Goal: Task Accomplishment & Management: Use online tool/utility

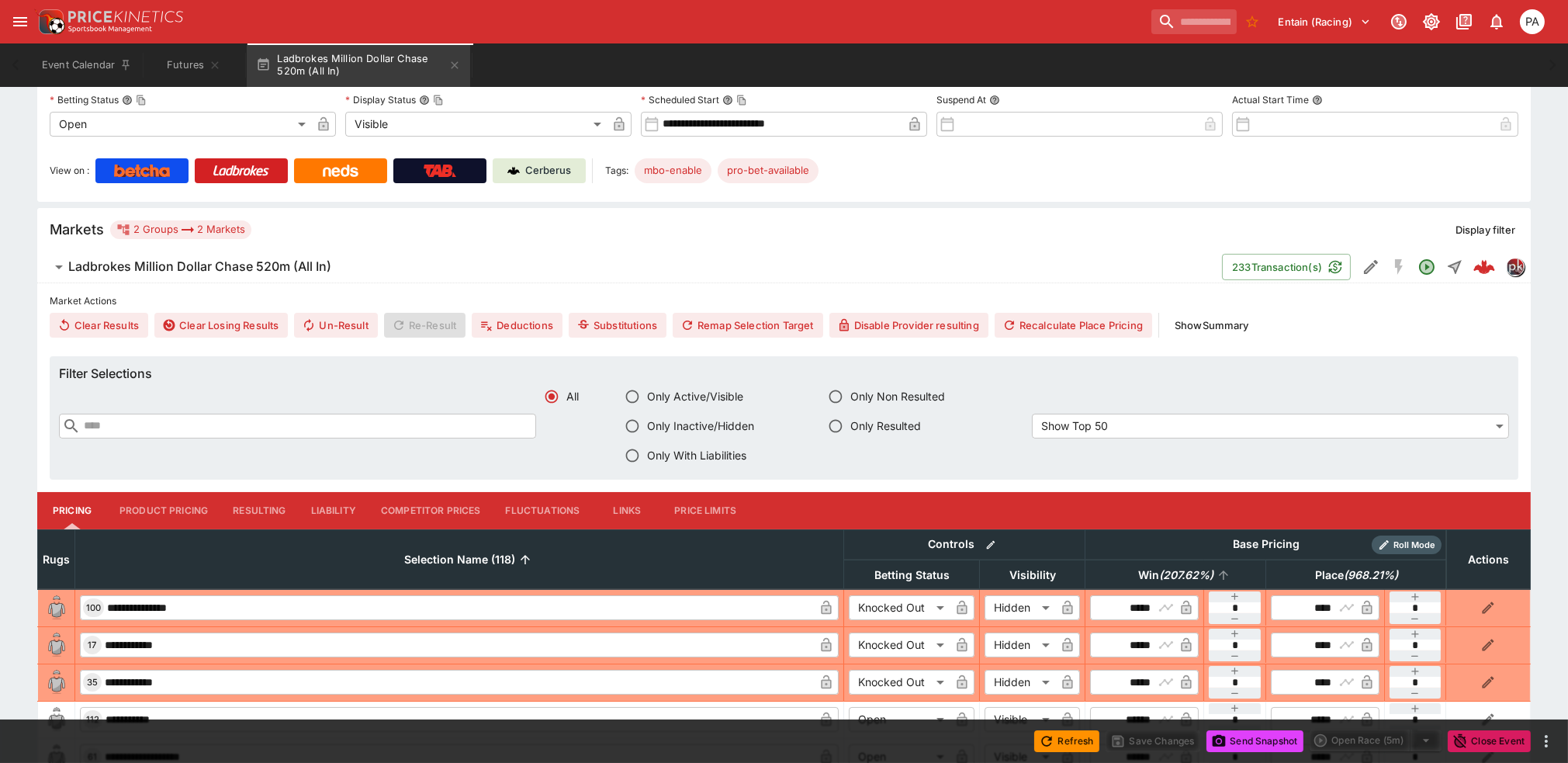
scroll to position [275, 0]
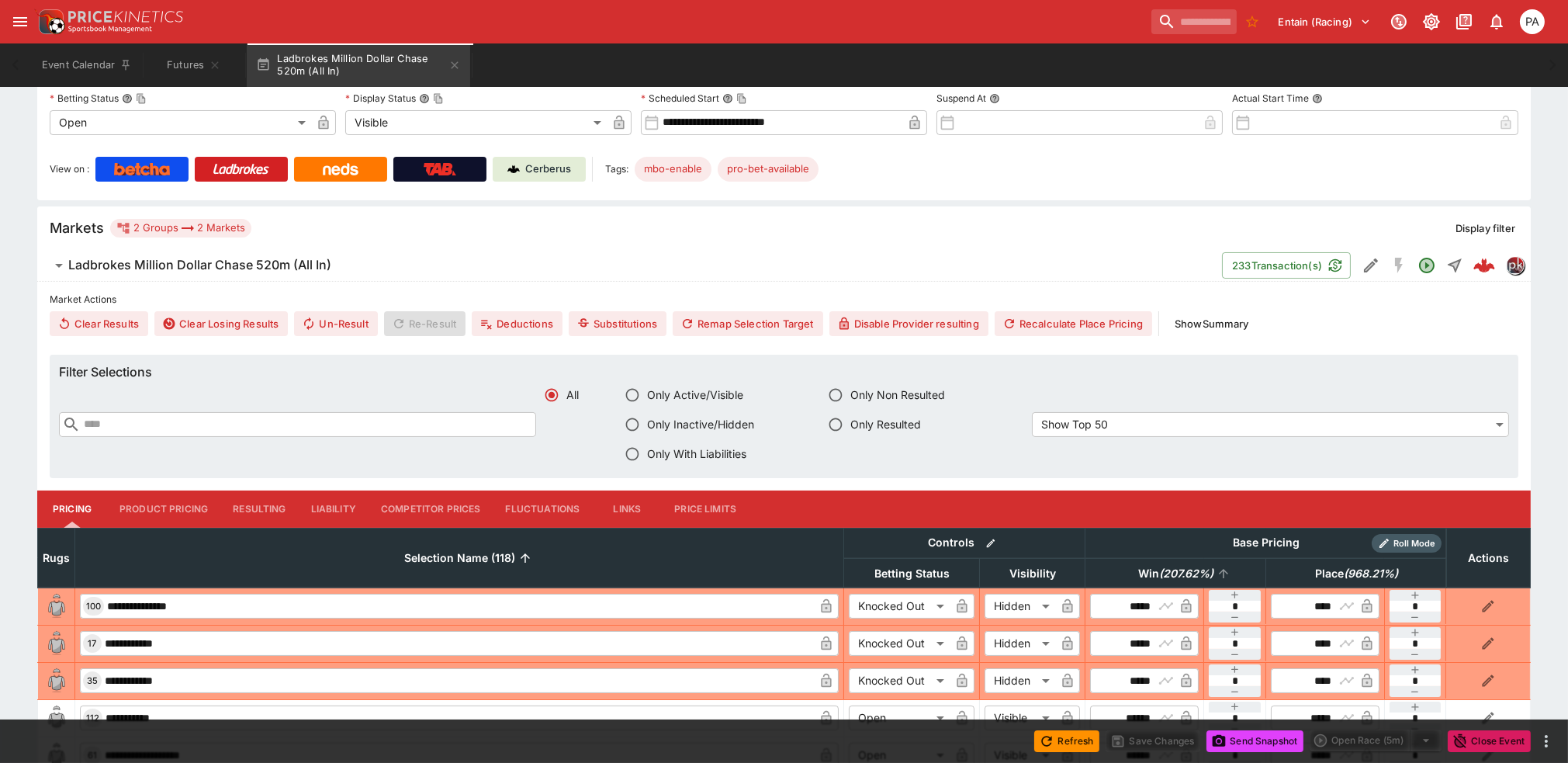
click at [717, 575] on span "Win ( 207.62 %)" at bounding box center [1176, 574] width 109 height 19
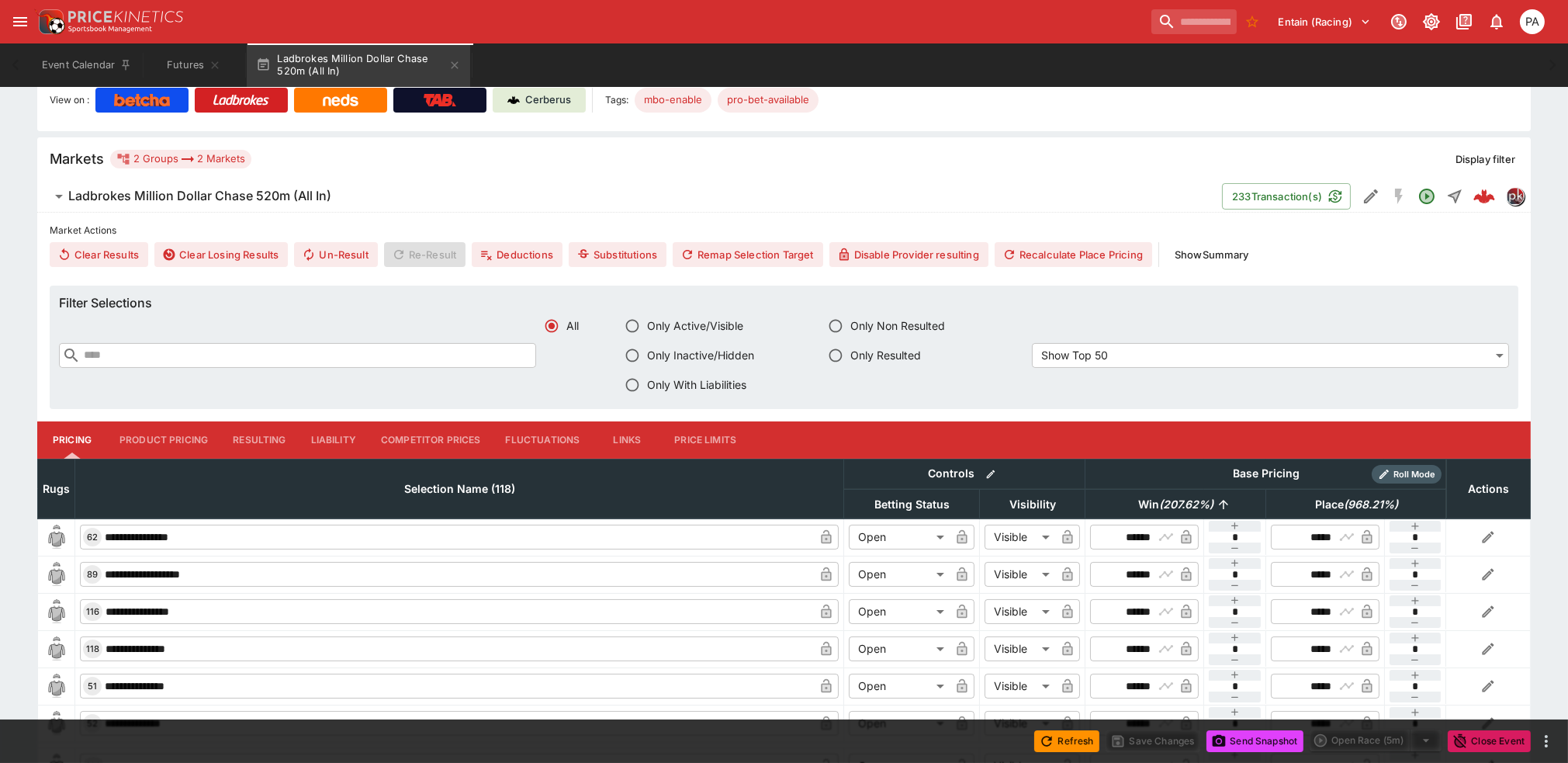
scroll to position [448, 0]
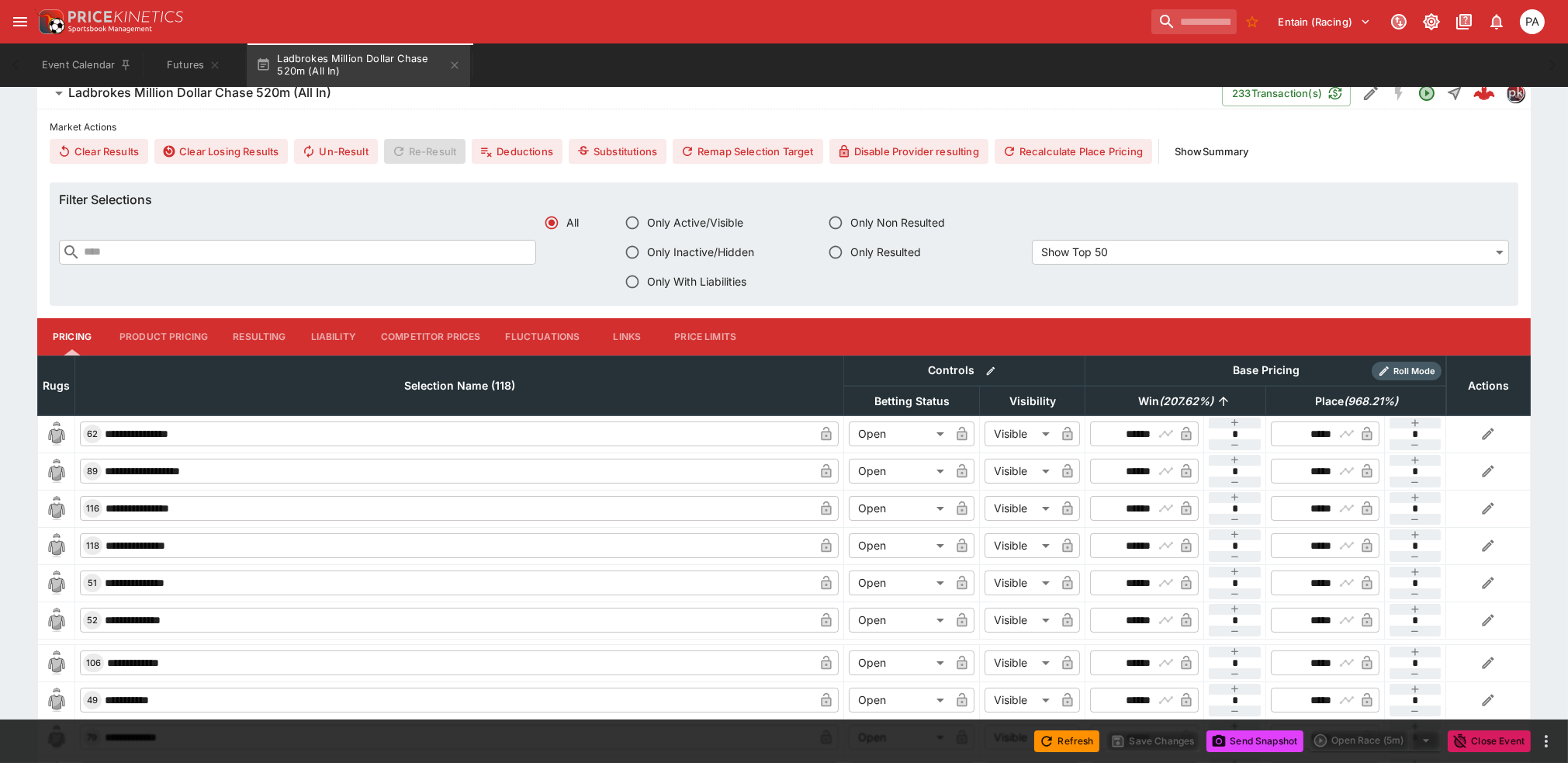
click at [717, 392] on em "( 207.62 %)" at bounding box center [1187, 402] width 55 height 19
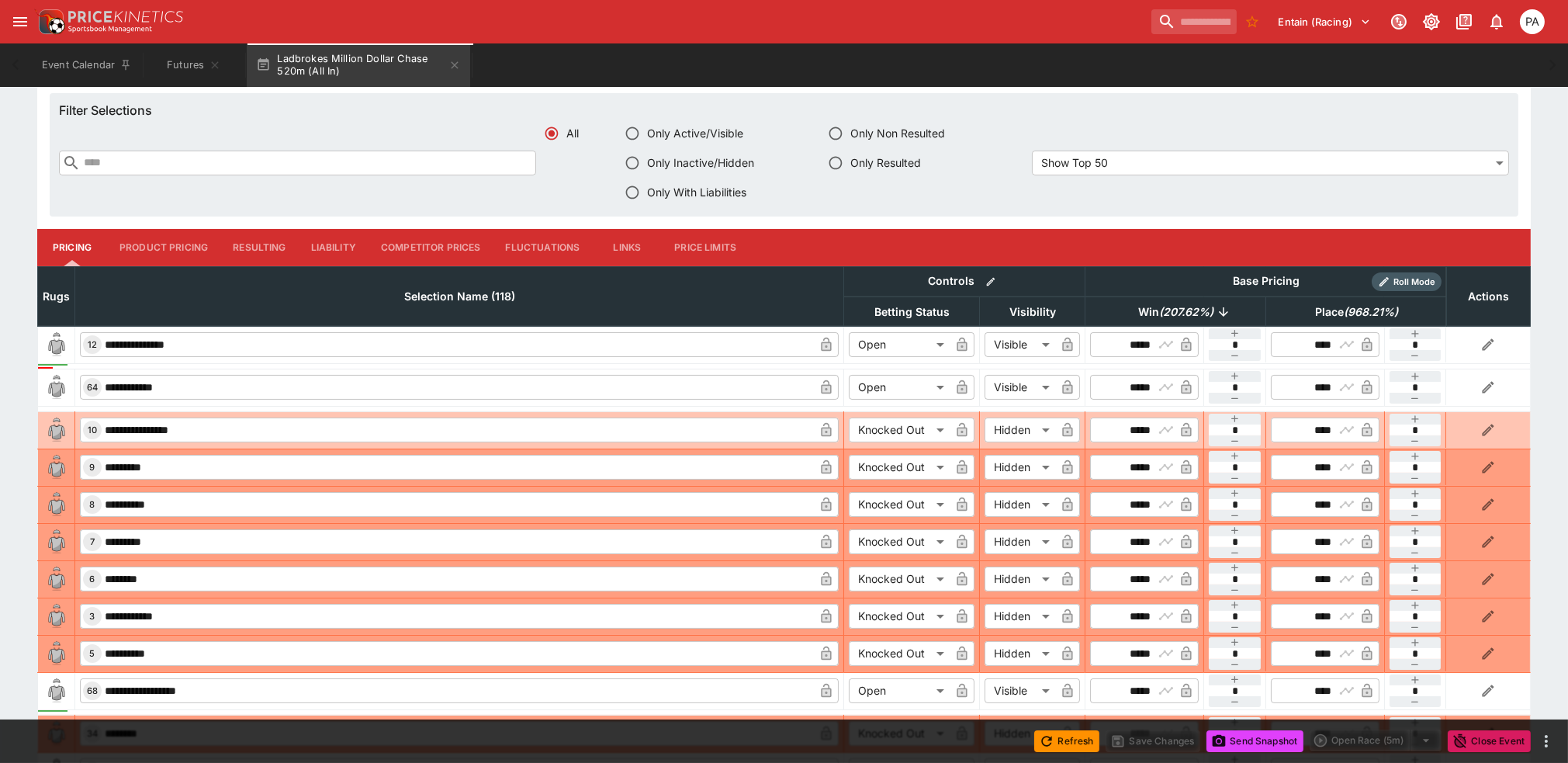
scroll to position [621, 0]
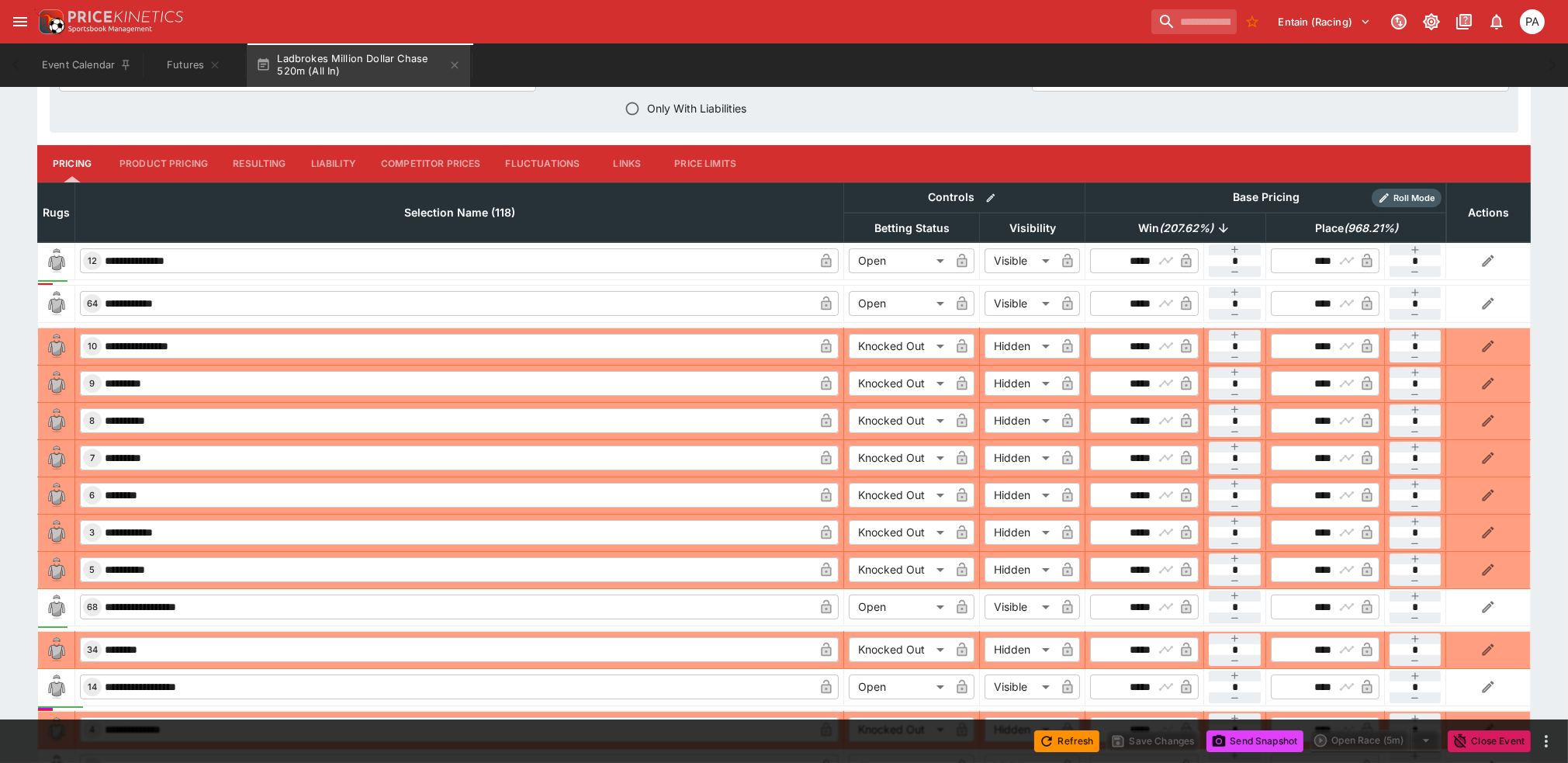
click at [717, 223] on em "( 207.62 %)" at bounding box center [1187, 228] width 55 height 19
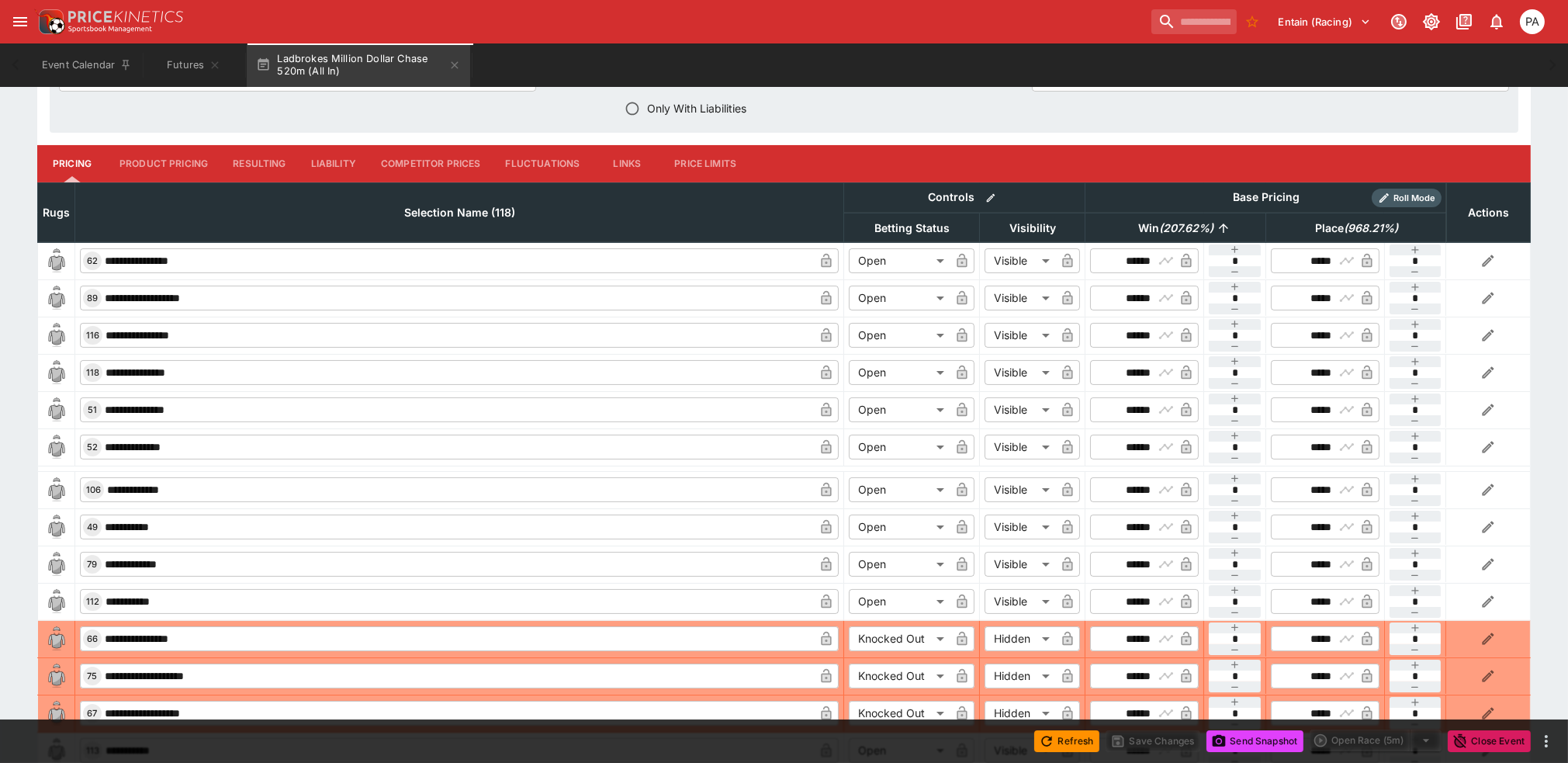
click at [717, 223] on em "( 207.62 %)" at bounding box center [1187, 228] width 55 height 19
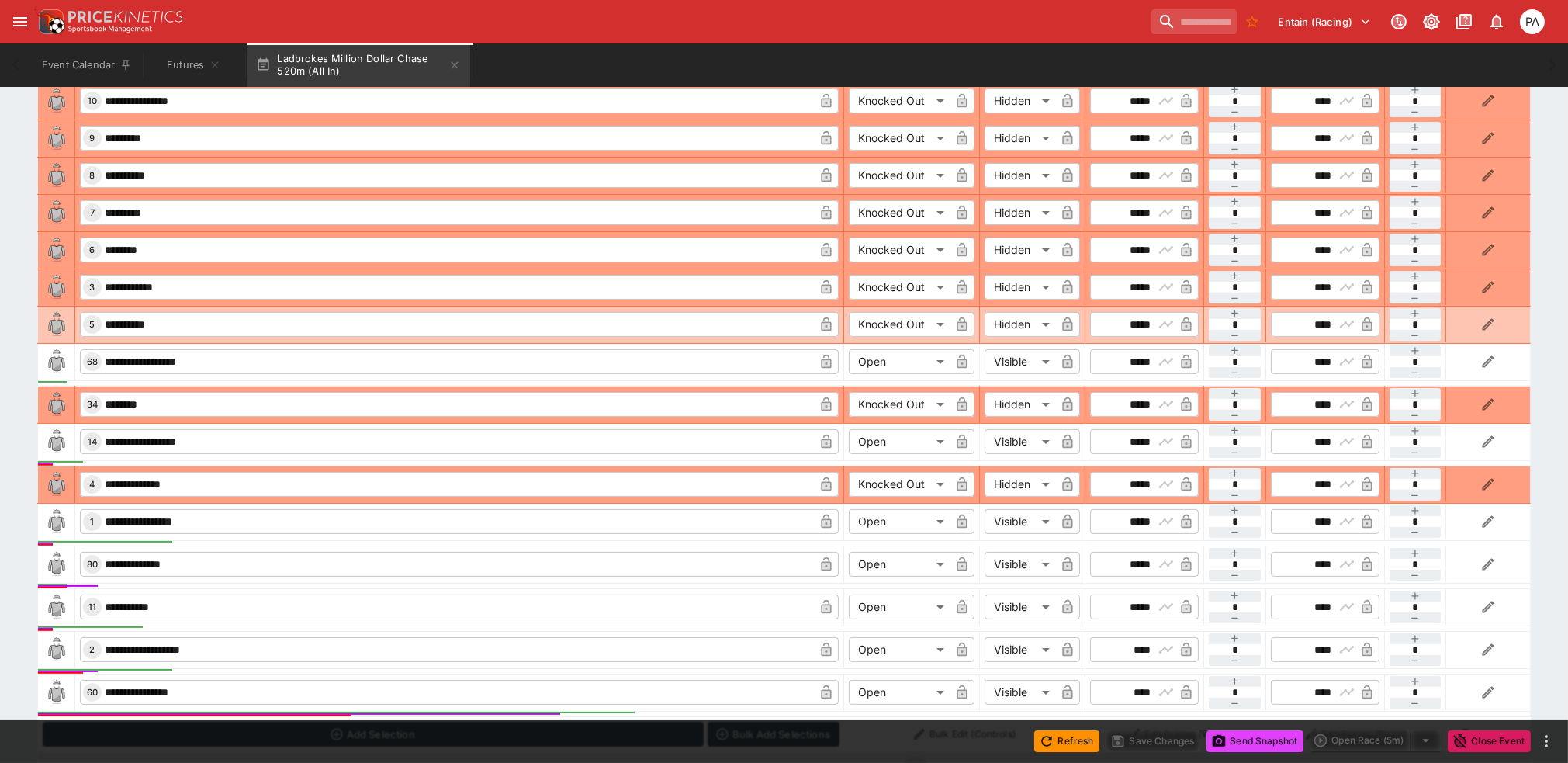
scroll to position [974, 0]
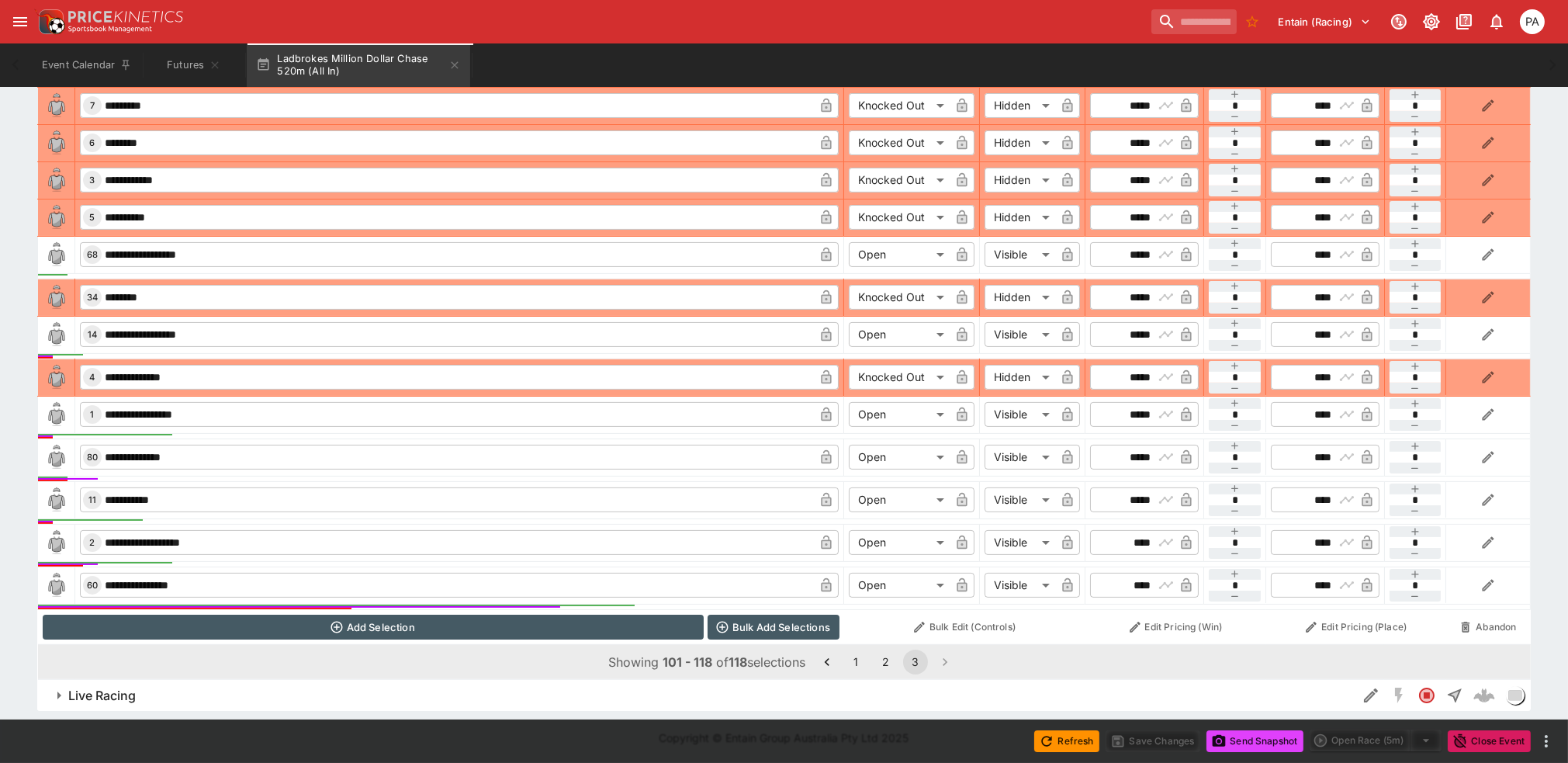
click at [717, 660] on button "1" at bounding box center [856, 662] width 25 height 25
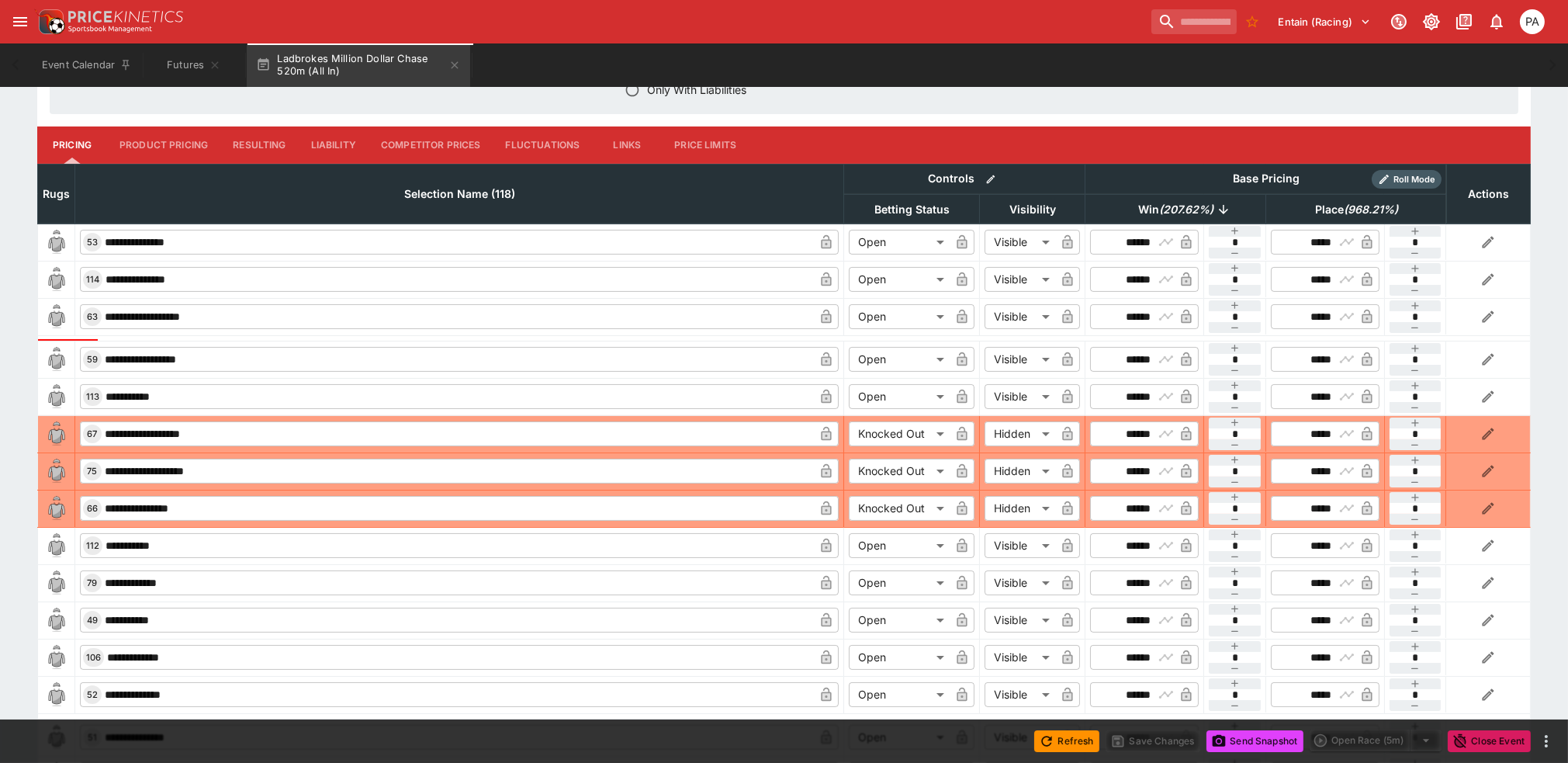
scroll to position [629, 0]
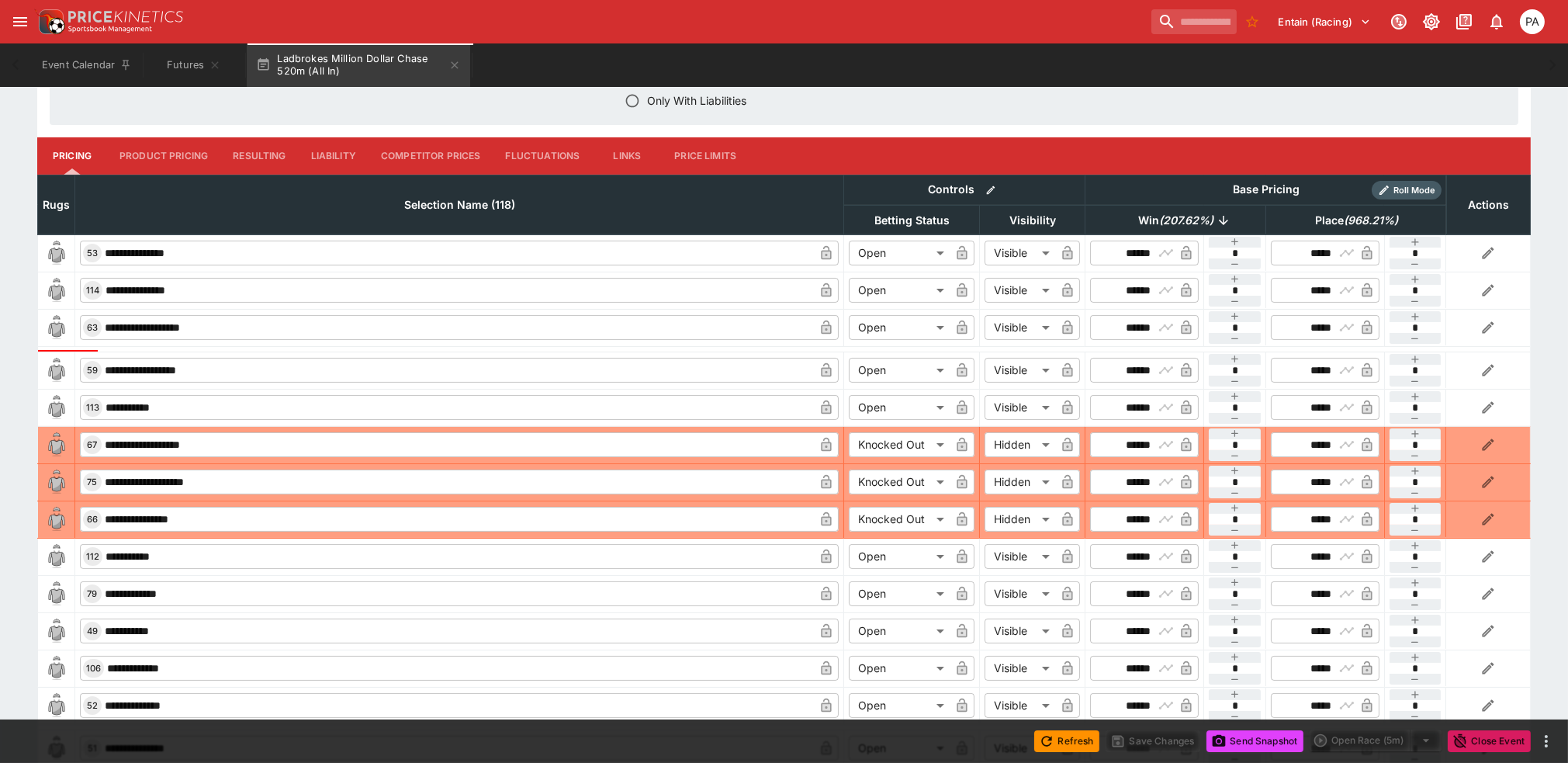
click at [717, 205] on th "Win ( 207.62 %)" at bounding box center [1176, 219] width 181 height 30
click at [717, 214] on span "Win ( 207.62 %)" at bounding box center [1176, 221] width 109 height 19
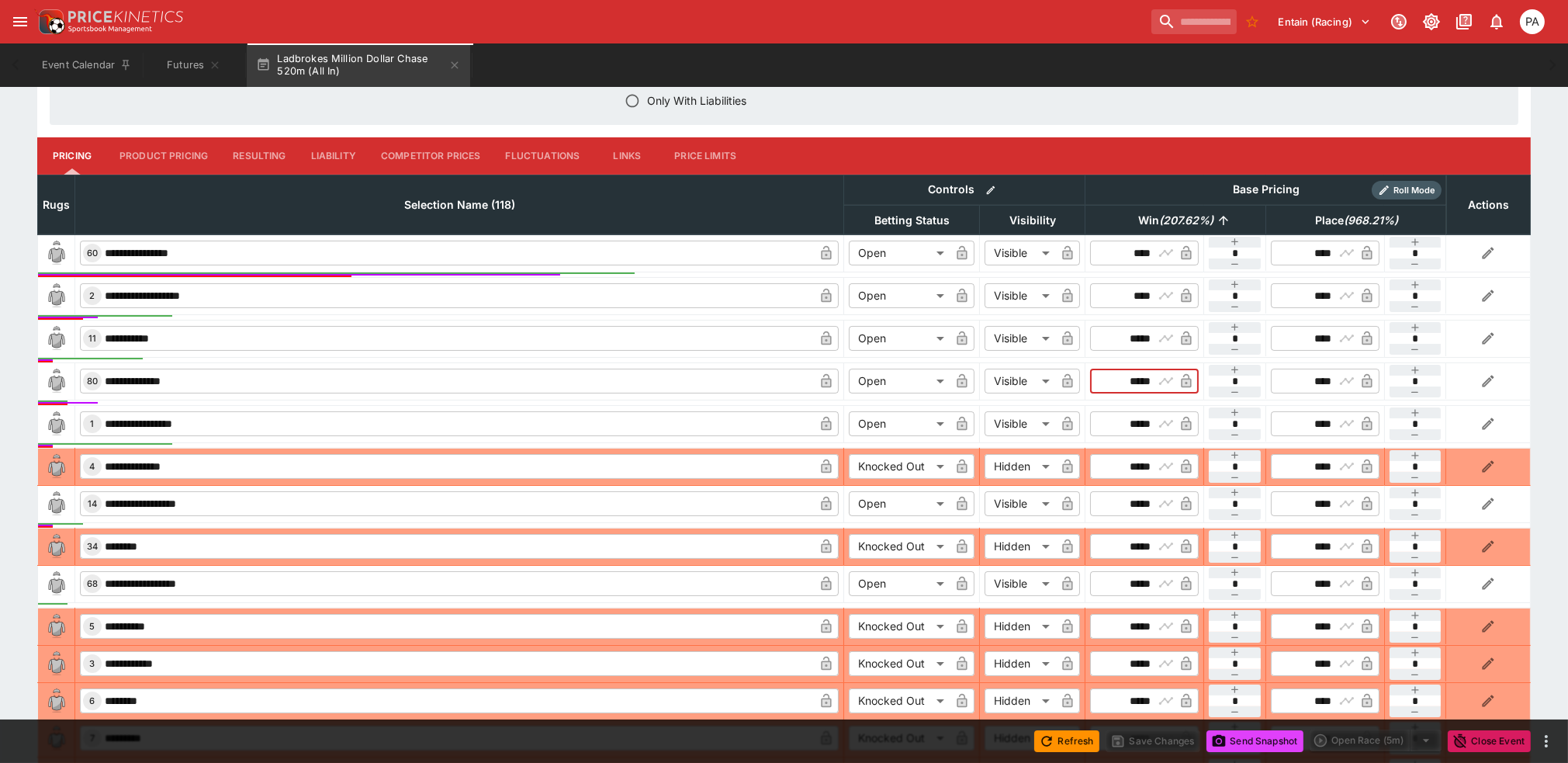
drag, startPoint x: 1118, startPoint y: 386, endPoint x: 1150, endPoint y: 387, distance: 32.0
click at [717, 387] on input "*****" at bounding box center [1131, 381] width 45 height 25
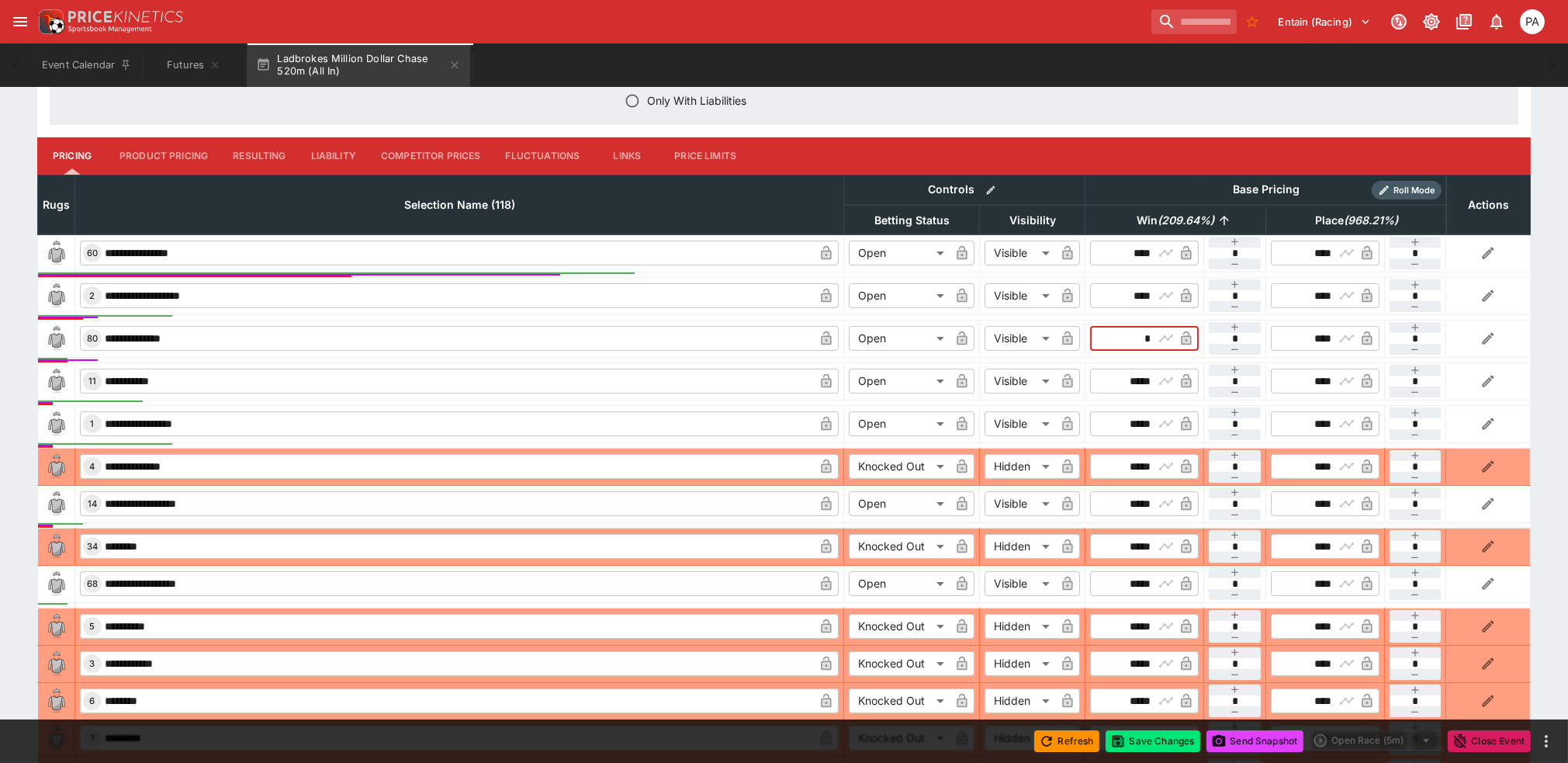
scroll to position [369, 0]
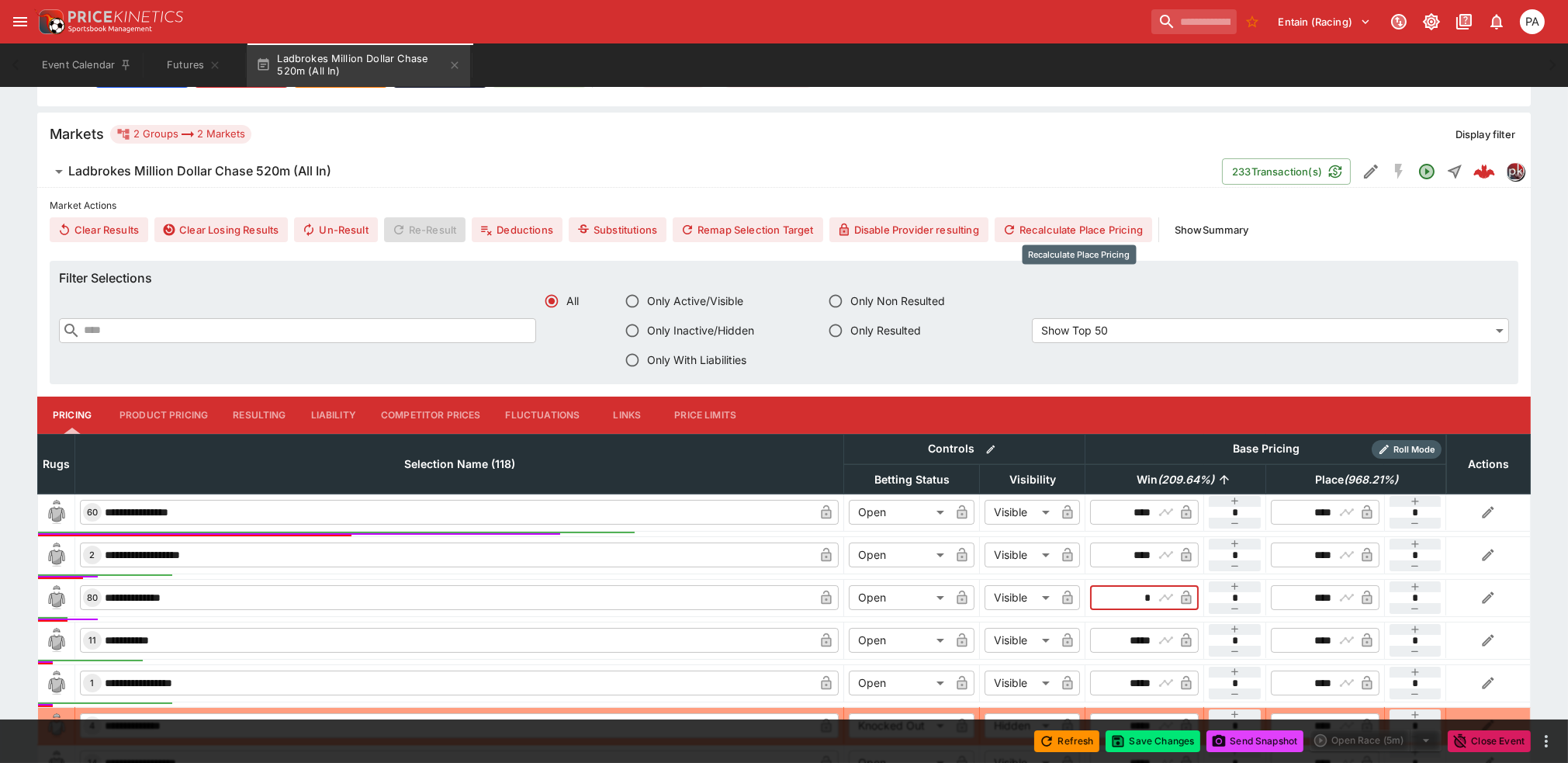
type input "****"
click at [717, 227] on button "Recalculate Place Pricing" at bounding box center [1073, 229] width 158 height 25
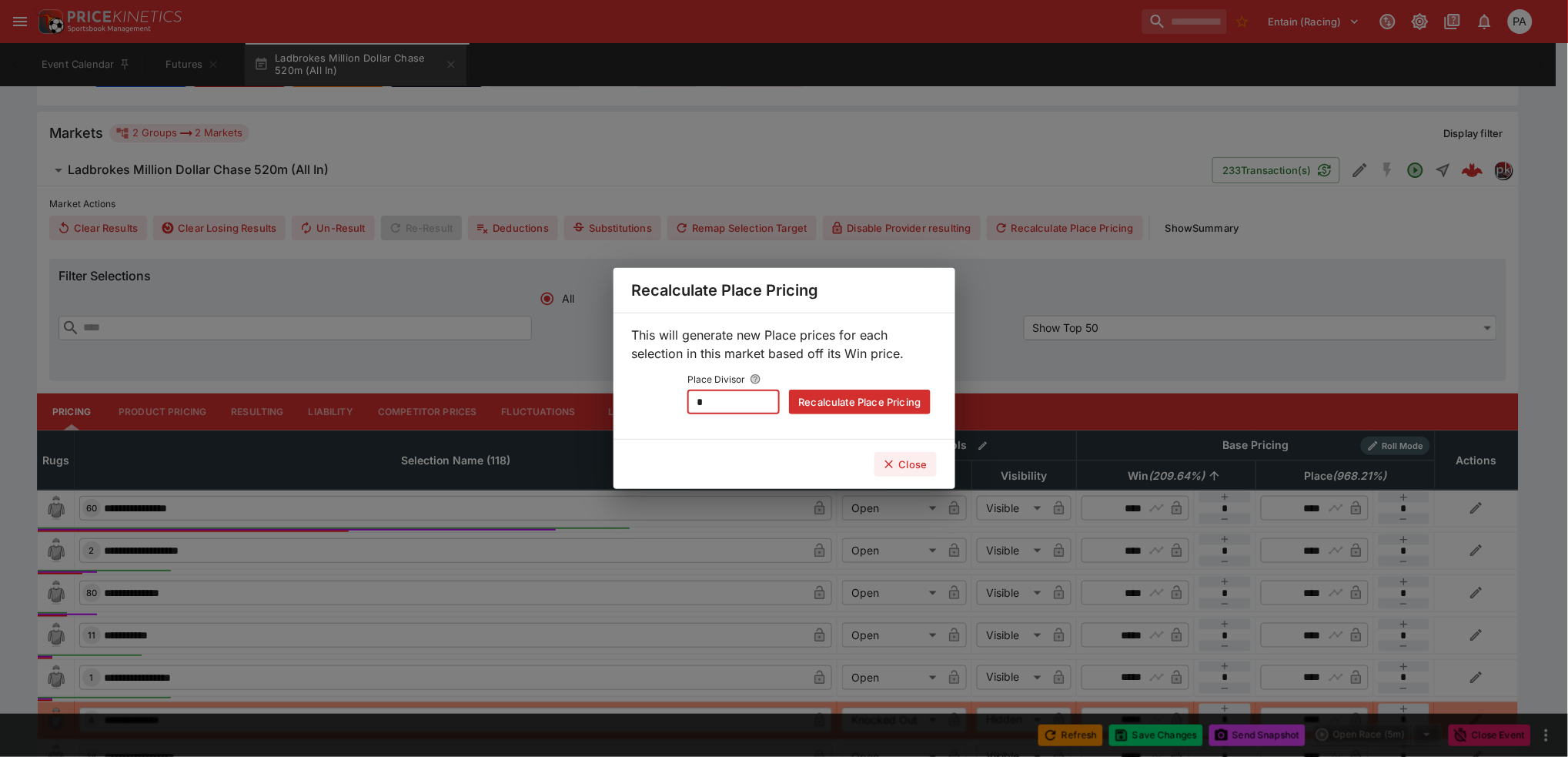
drag, startPoint x: 707, startPoint y: 401, endPoint x: 643, endPoint y: 404, distance: 64.1
click at [643, 404] on div "Place Divisor * ​ Recalculate Place Pricing" at bounding box center [784, 392] width 292 height 46
type input "*"
click at [711, 404] on button "Recalculate Place Pricing" at bounding box center [859, 402] width 141 height 25
type input "****"
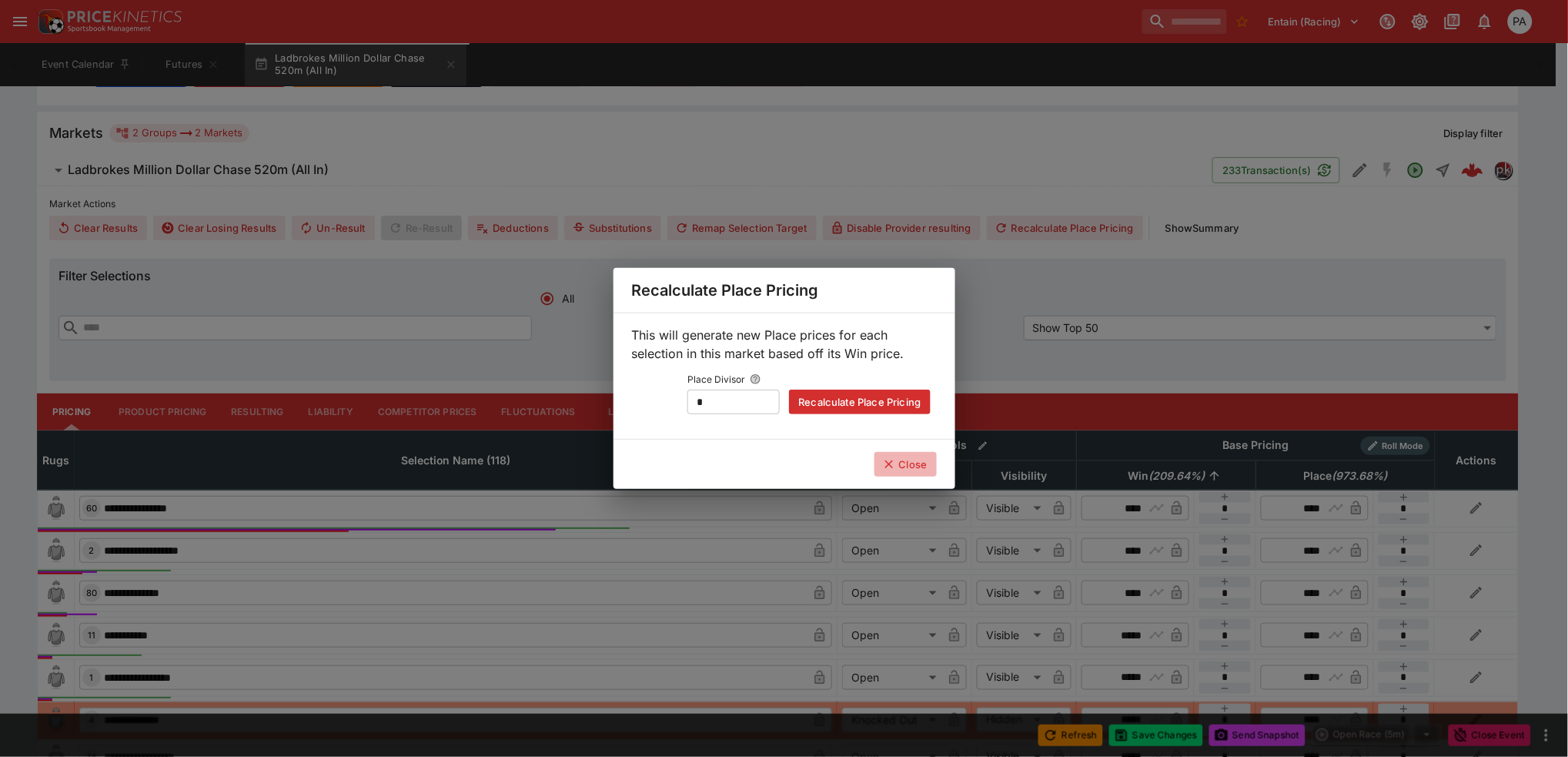
click at [711, 465] on button "Close" at bounding box center [906, 464] width 63 height 25
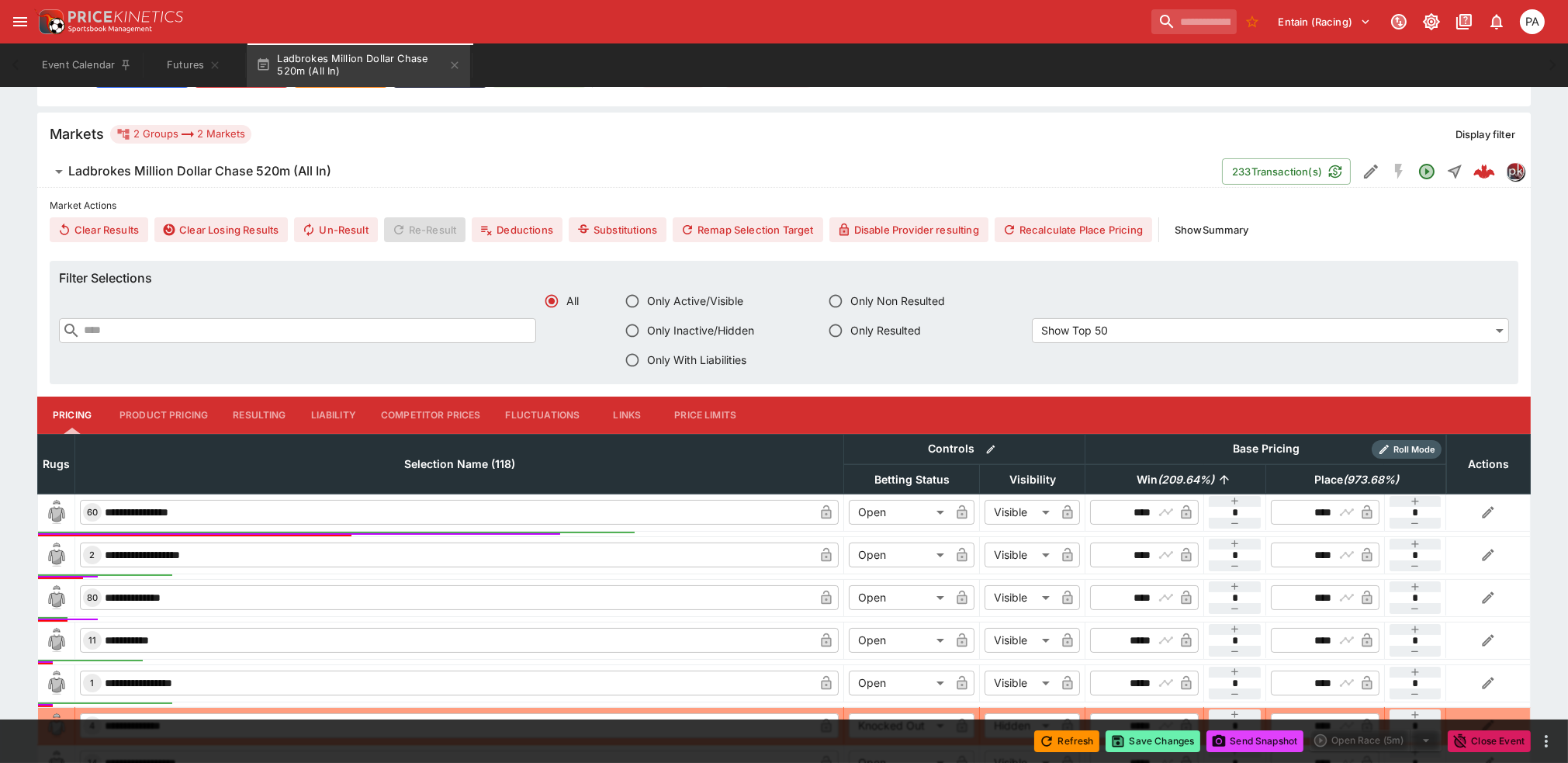
click at [717, 743] on button "Save Changes" at bounding box center [1153, 741] width 95 height 21
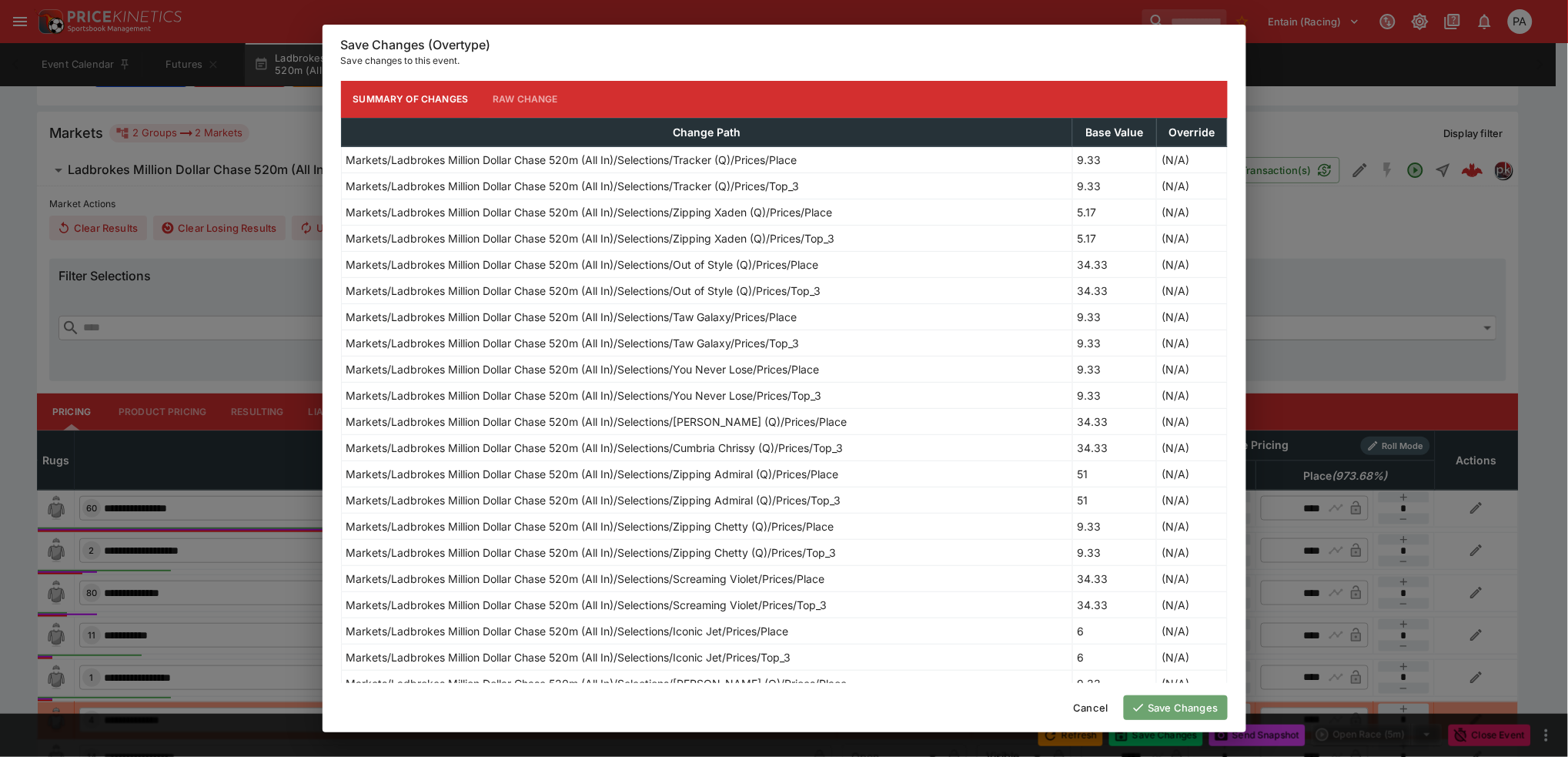
click at [711, 709] on button "Save Changes" at bounding box center [1176, 707] width 104 height 25
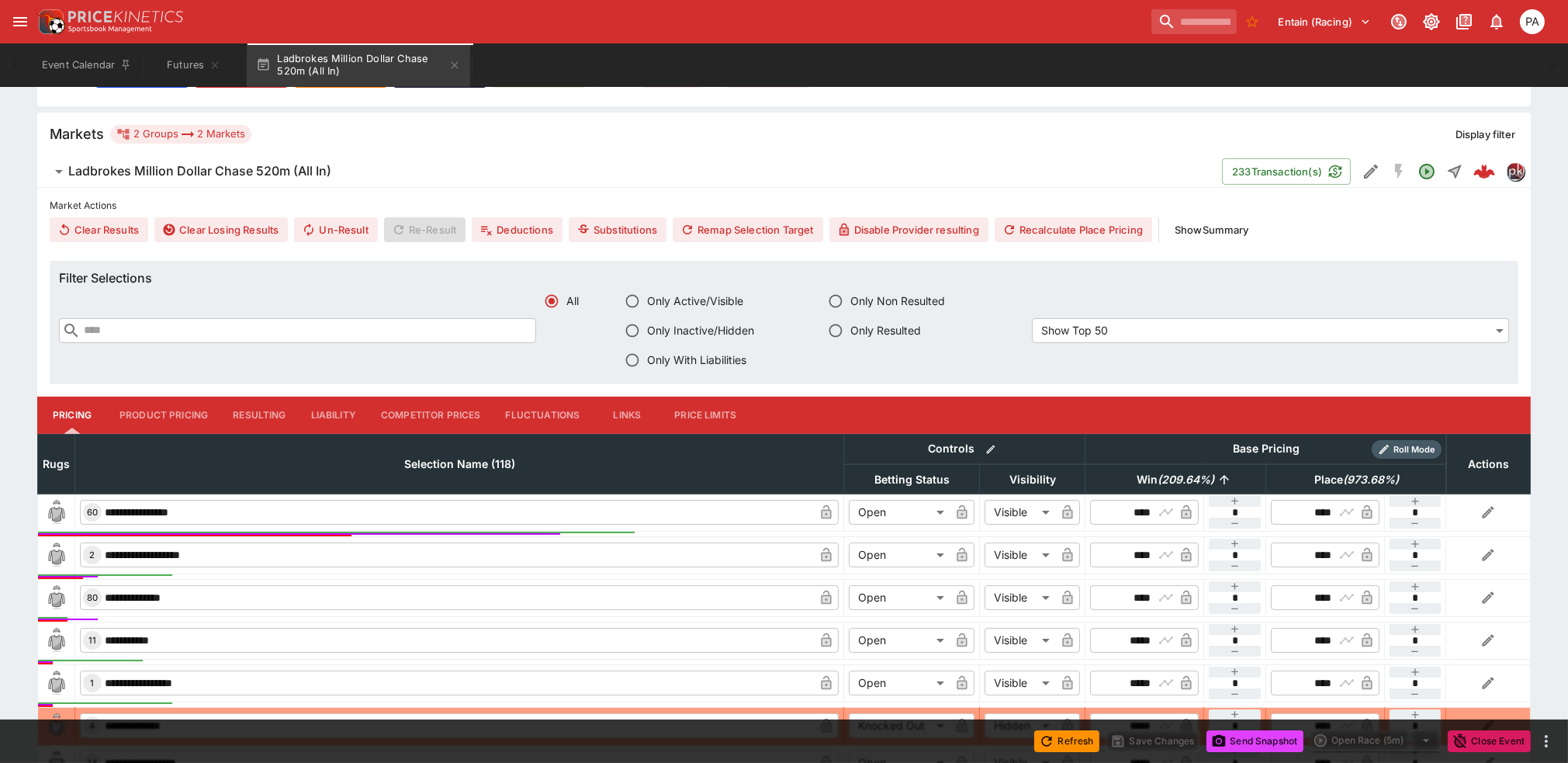
scroll to position [542, 0]
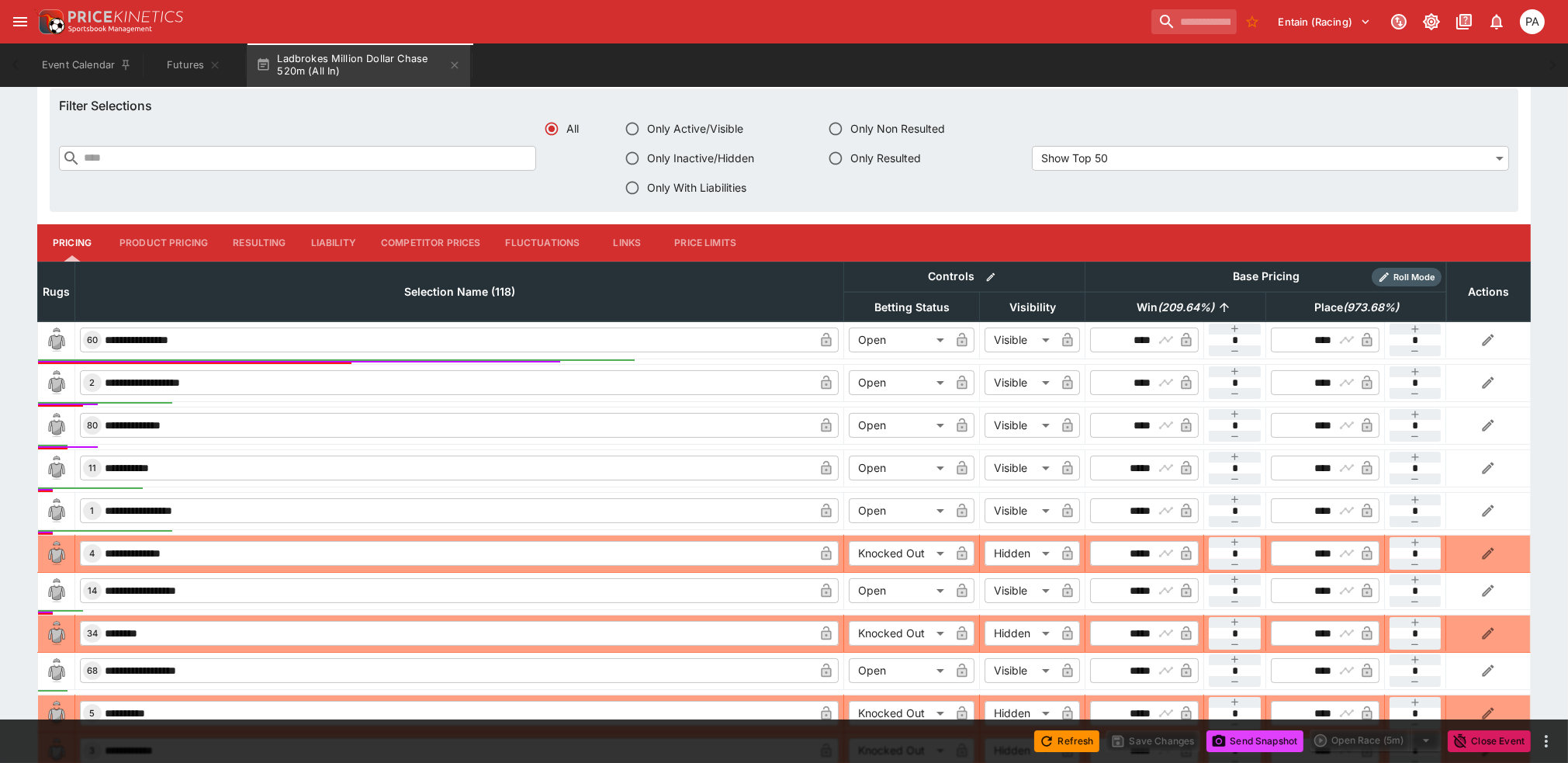
click at [717, 300] on span "Win ( 209.64 %)" at bounding box center [1175, 308] width 112 height 19
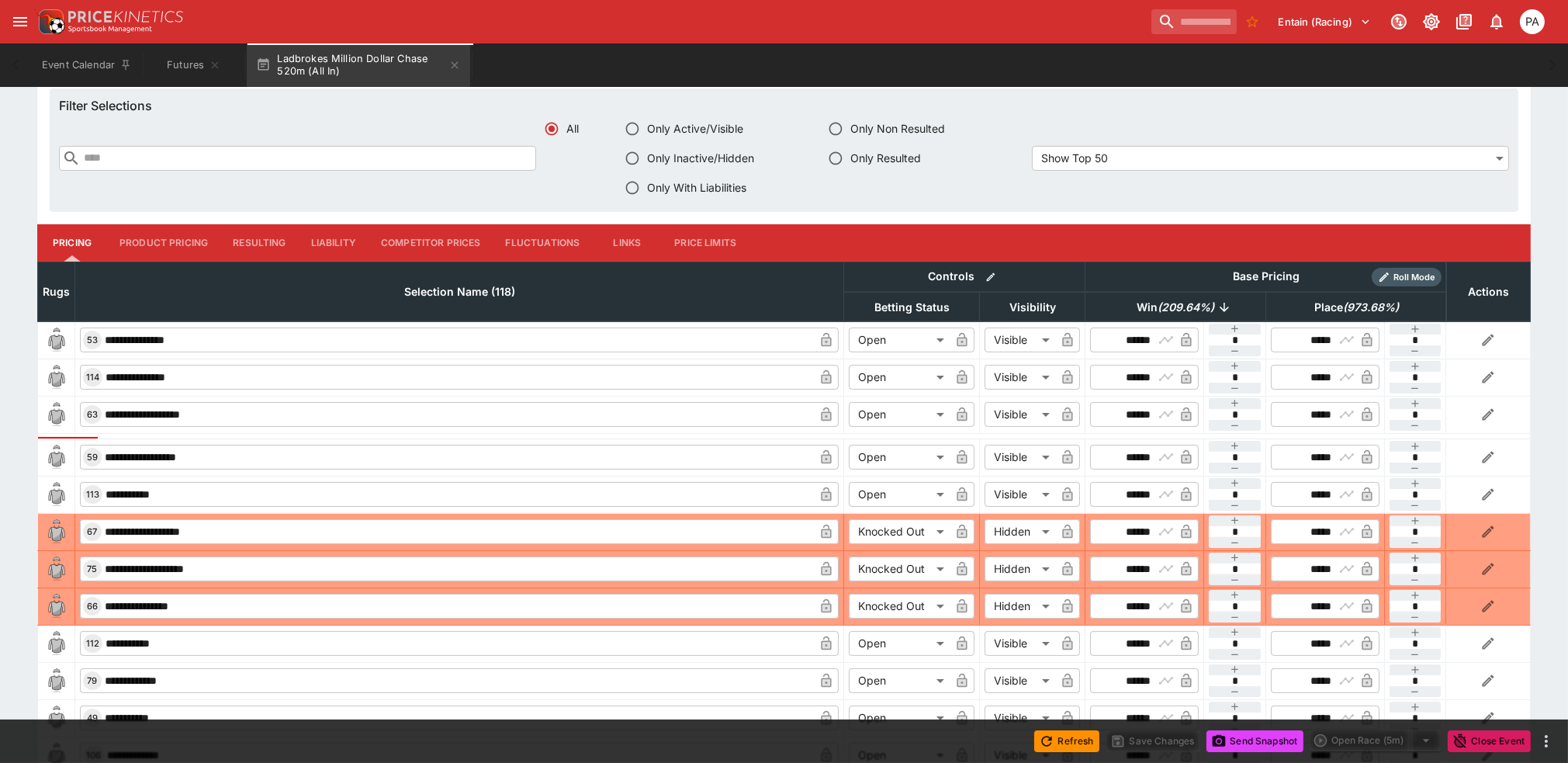
click at [717, 300] on span "Win ( 209.64 %)" at bounding box center [1175, 308] width 112 height 19
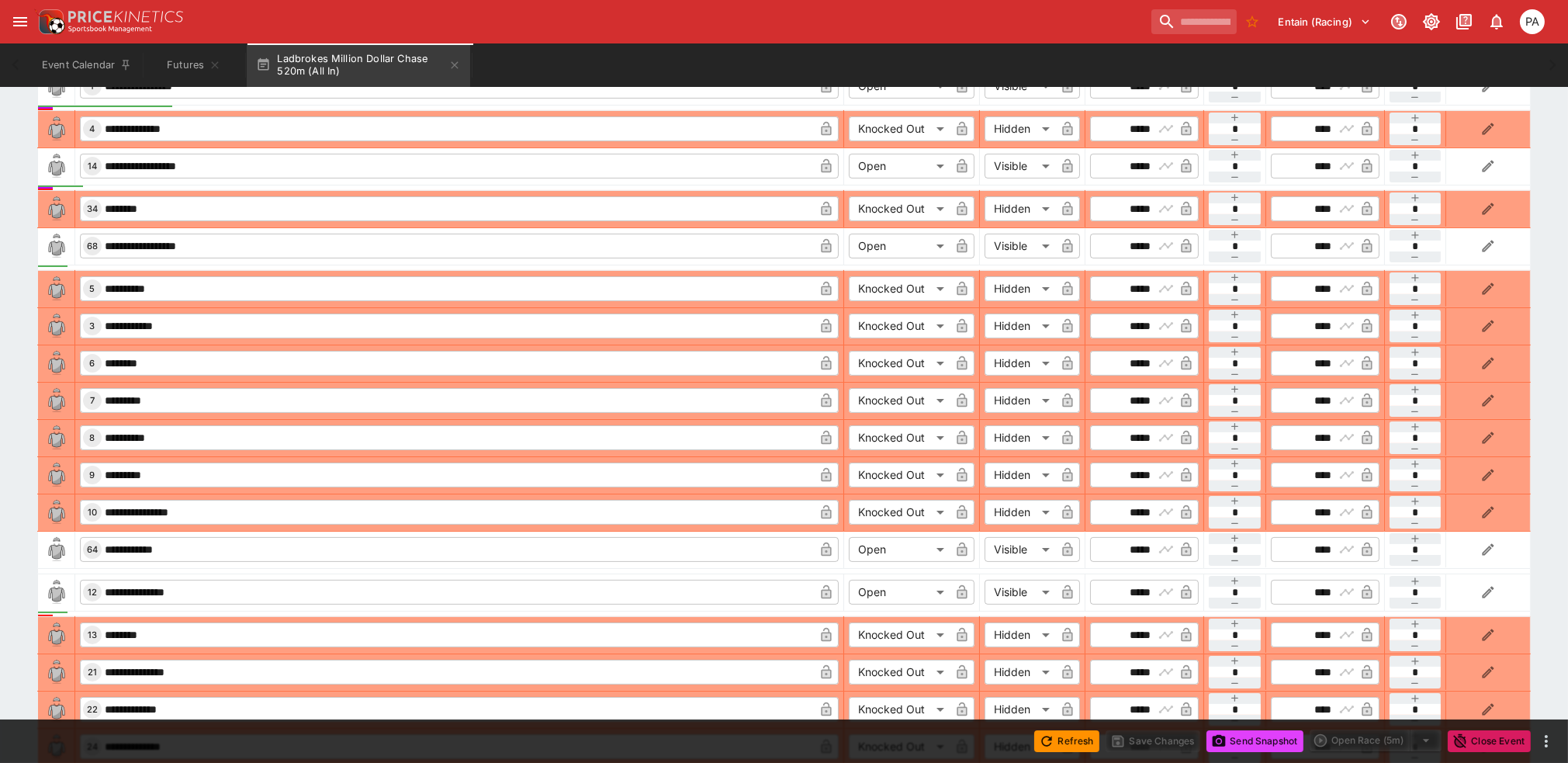
scroll to position [1060, 0]
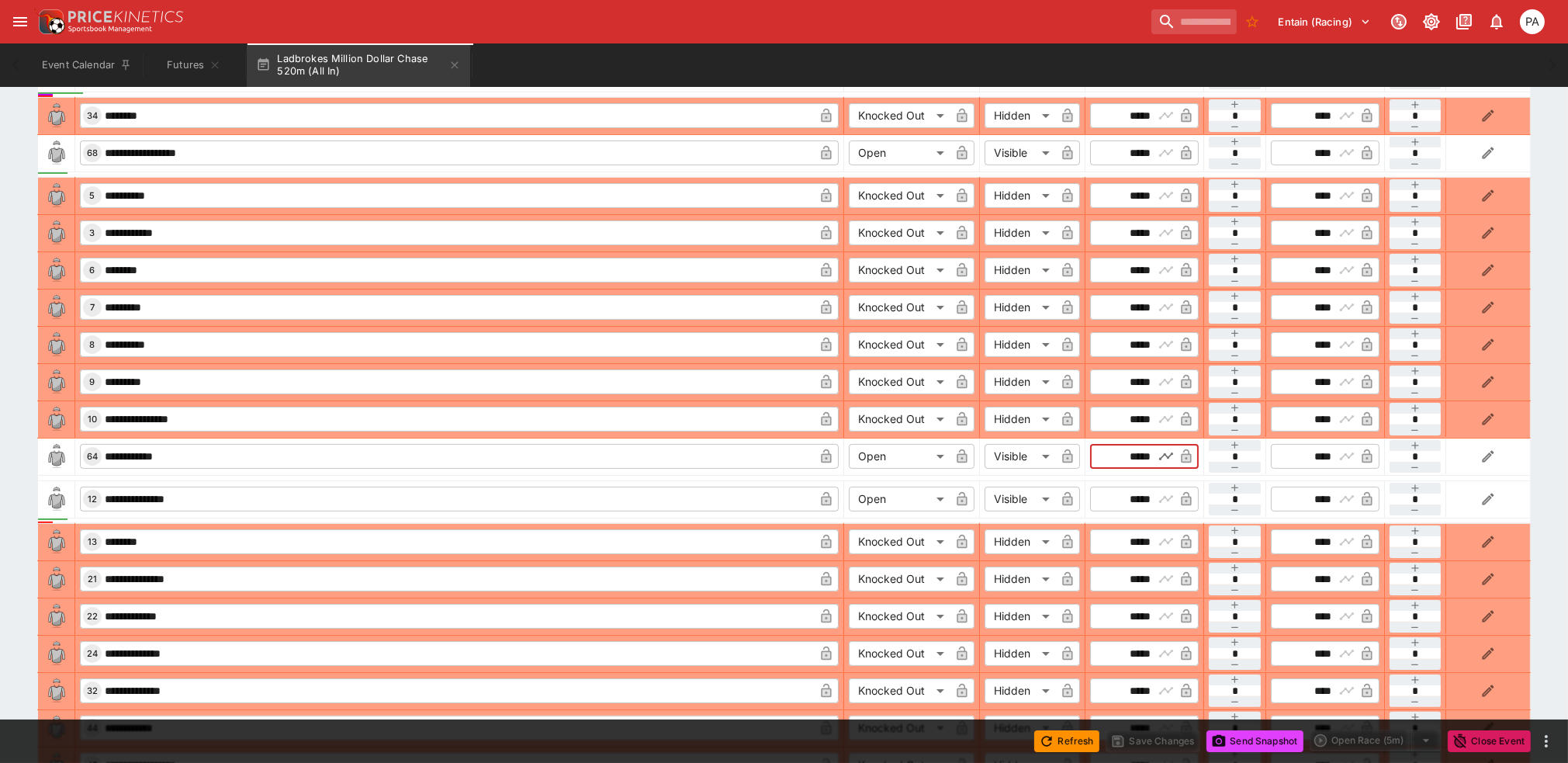
drag, startPoint x: 1116, startPoint y: 453, endPoint x: 1155, endPoint y: 460, distance: 39.6
click at [717, 460] on div "​ ***** ​" at bounding box center [1144, 456] width 108 height 25
type input "**"
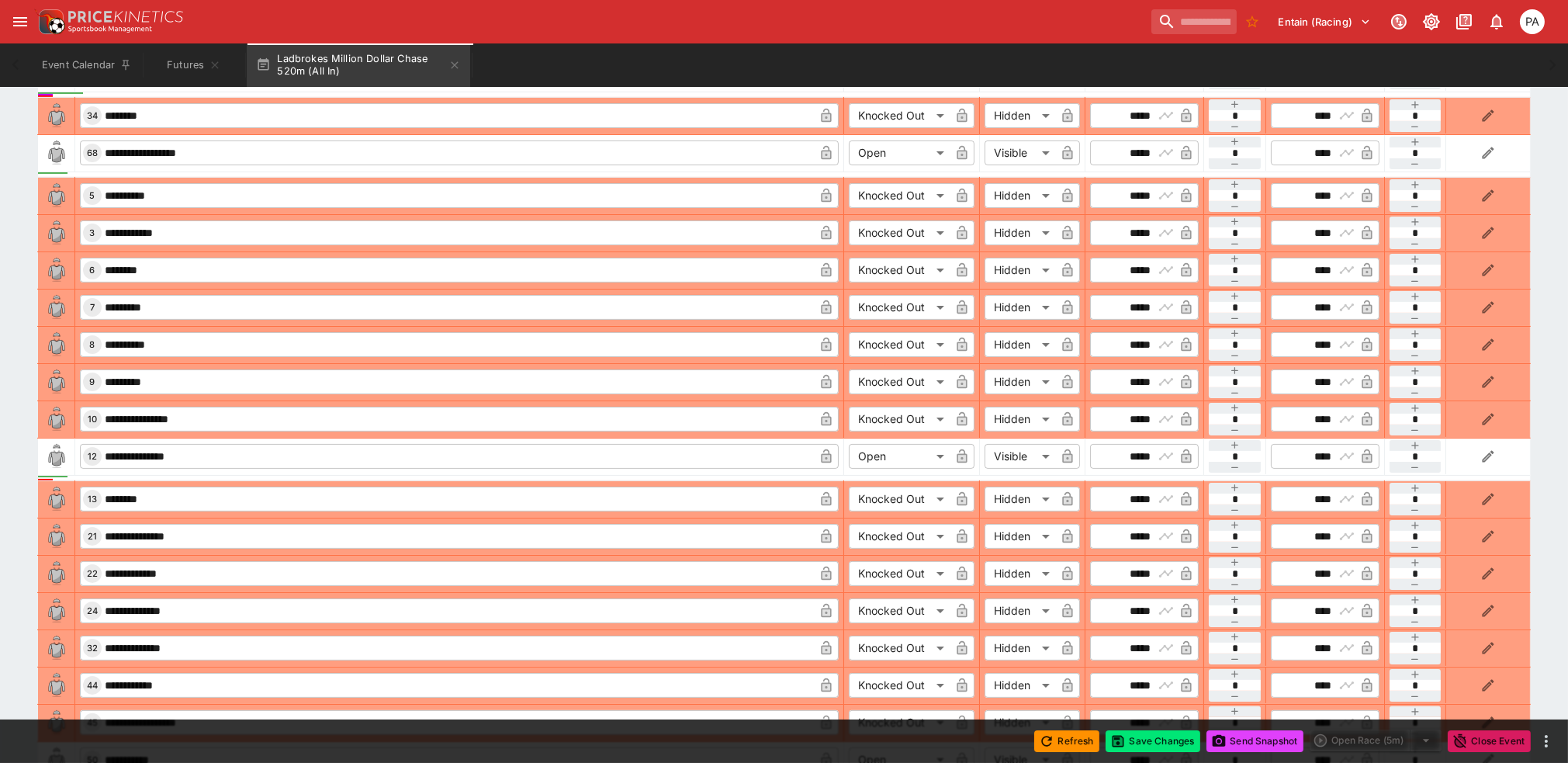
type input "*****"
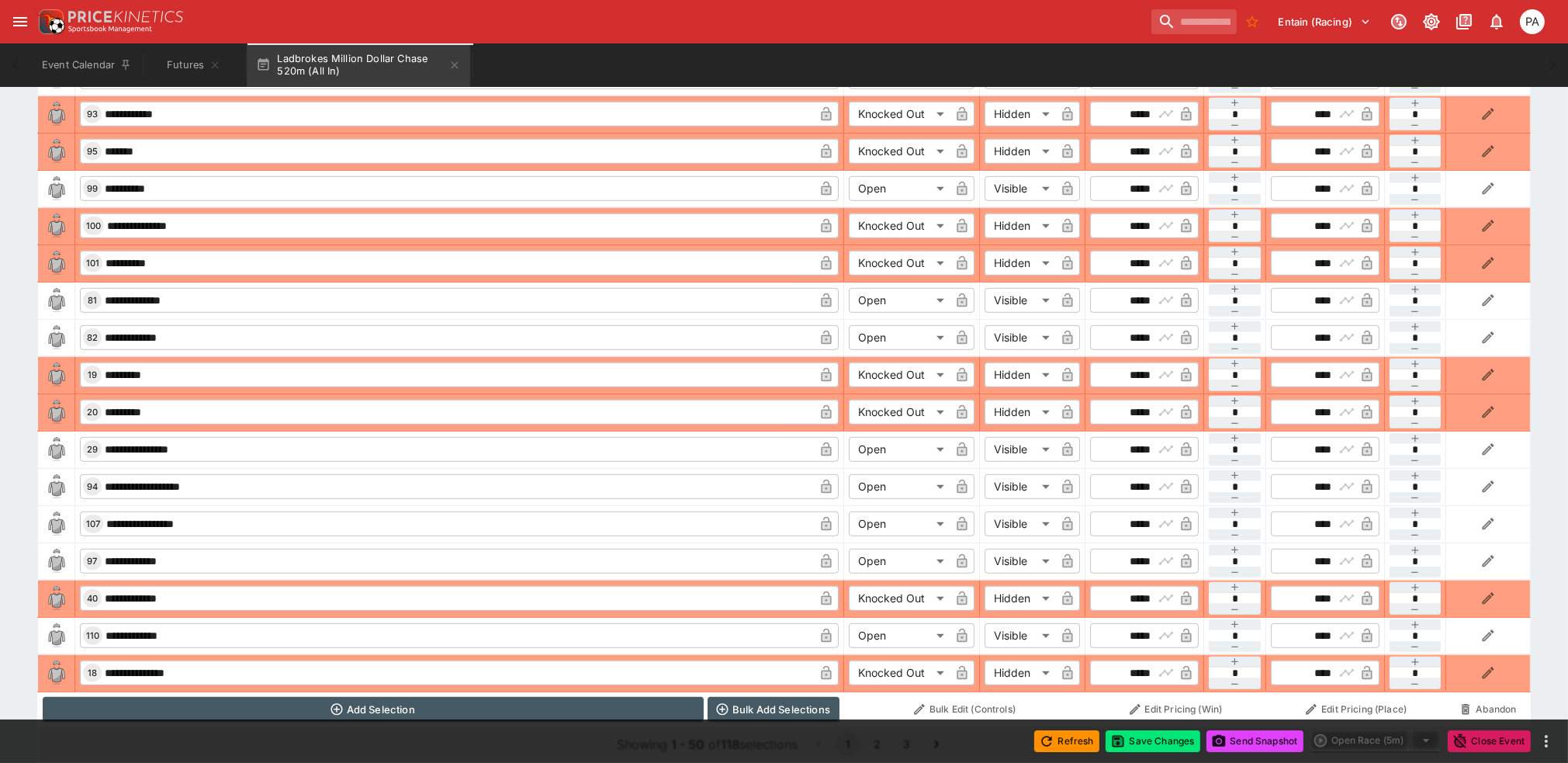
scroll to position [2176, 0]
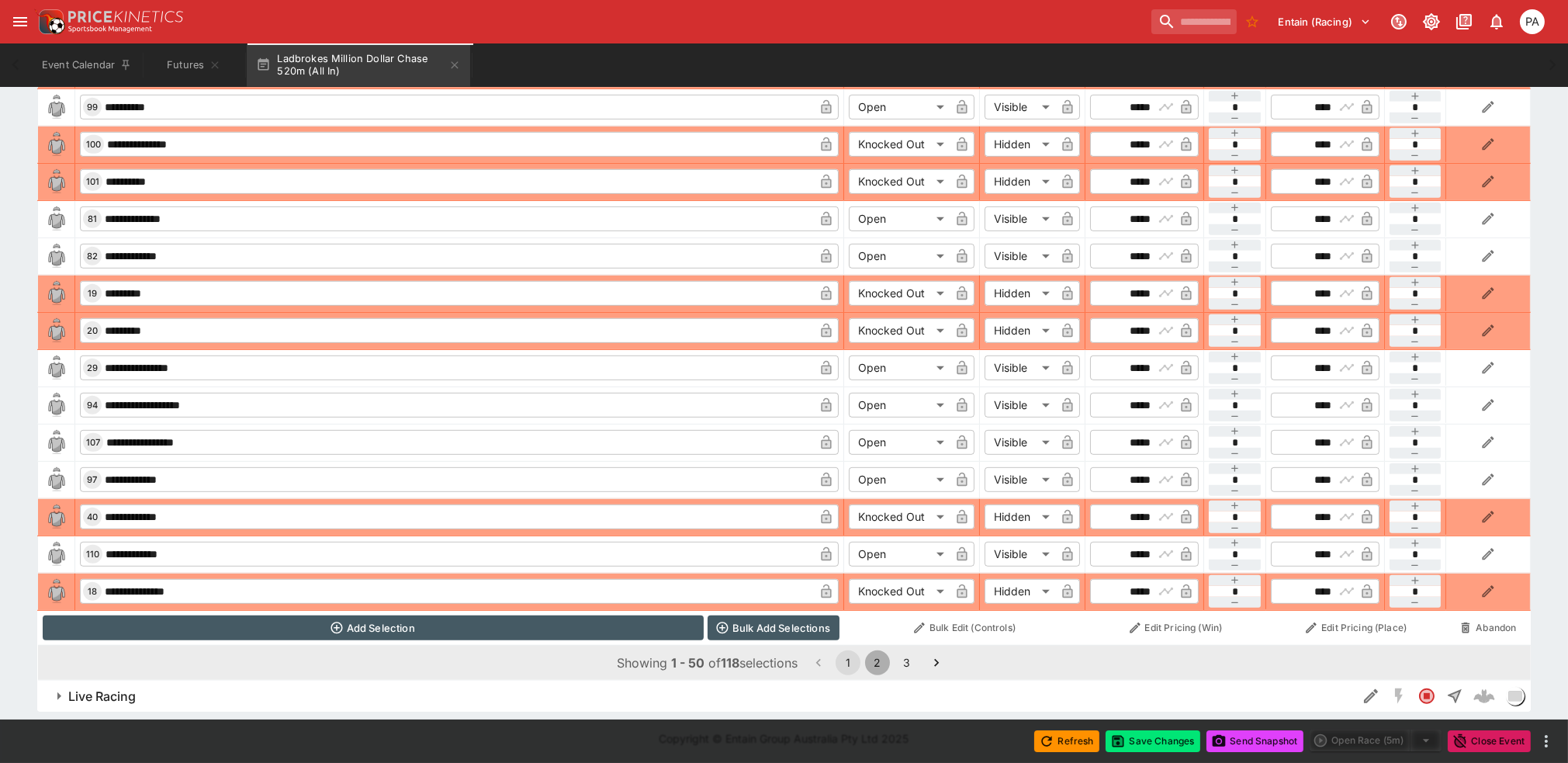
click at [717, 661] on button "2" at bounding box center [877, 662] width 25 height 25
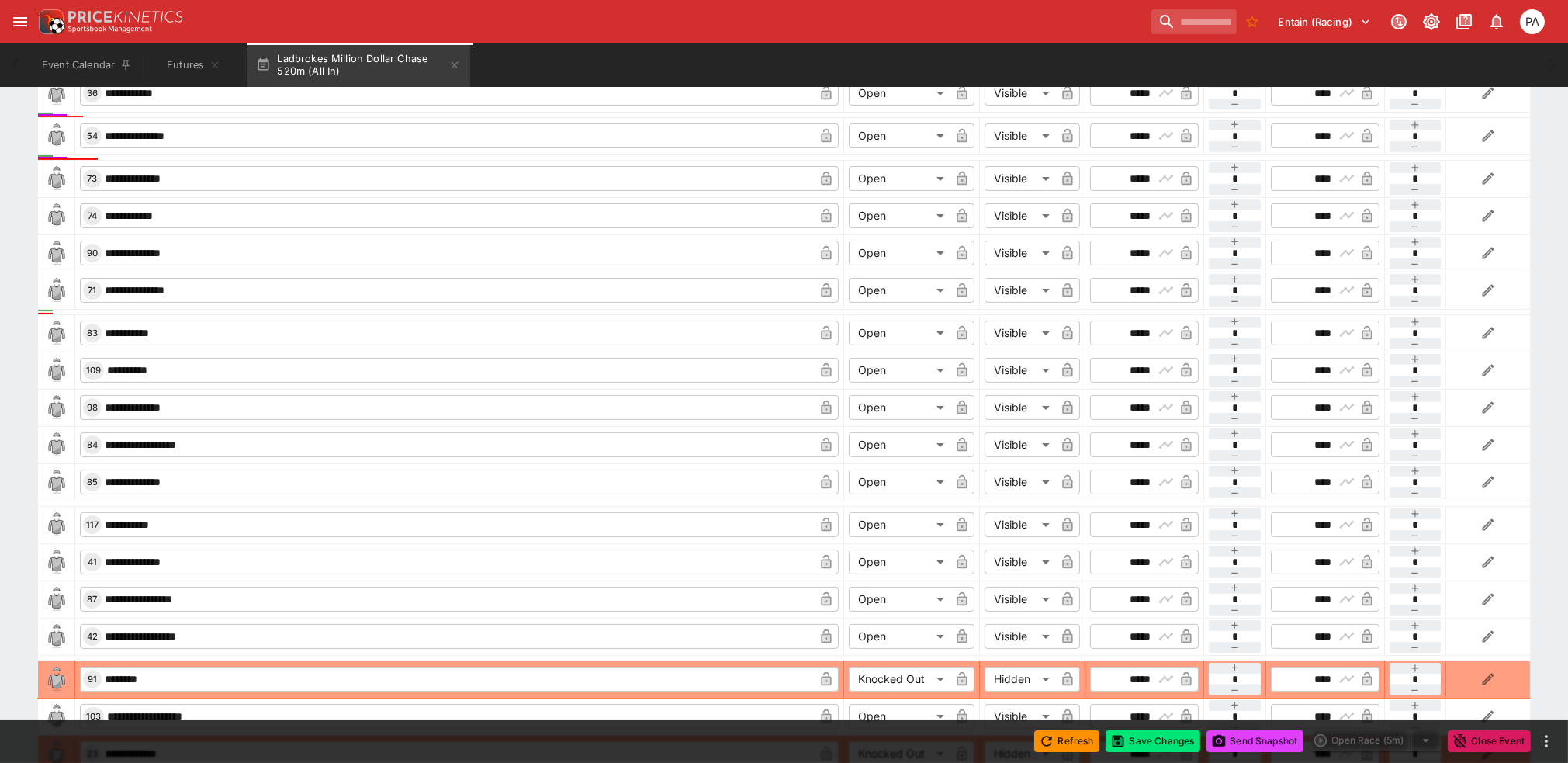
scroll to position [795, 0]
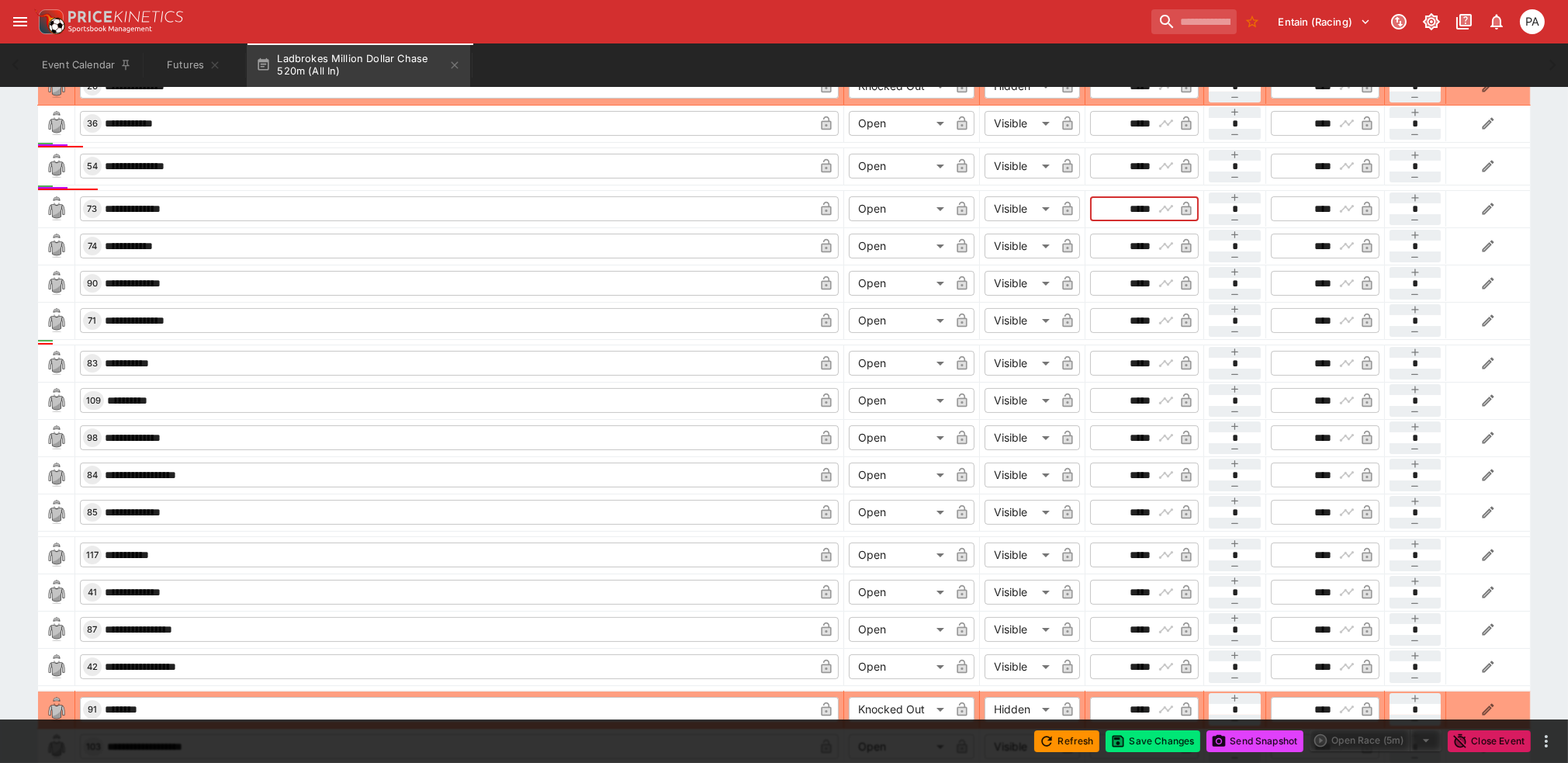
drag, startPoint x: 1117, startPoint y: 205, endPoint x: 1151, endPoint y: 207, distance: 34.1
click at [717, 207] on input "*****" at bounding box center [1131, 208] width 45 height 25
type input "**"
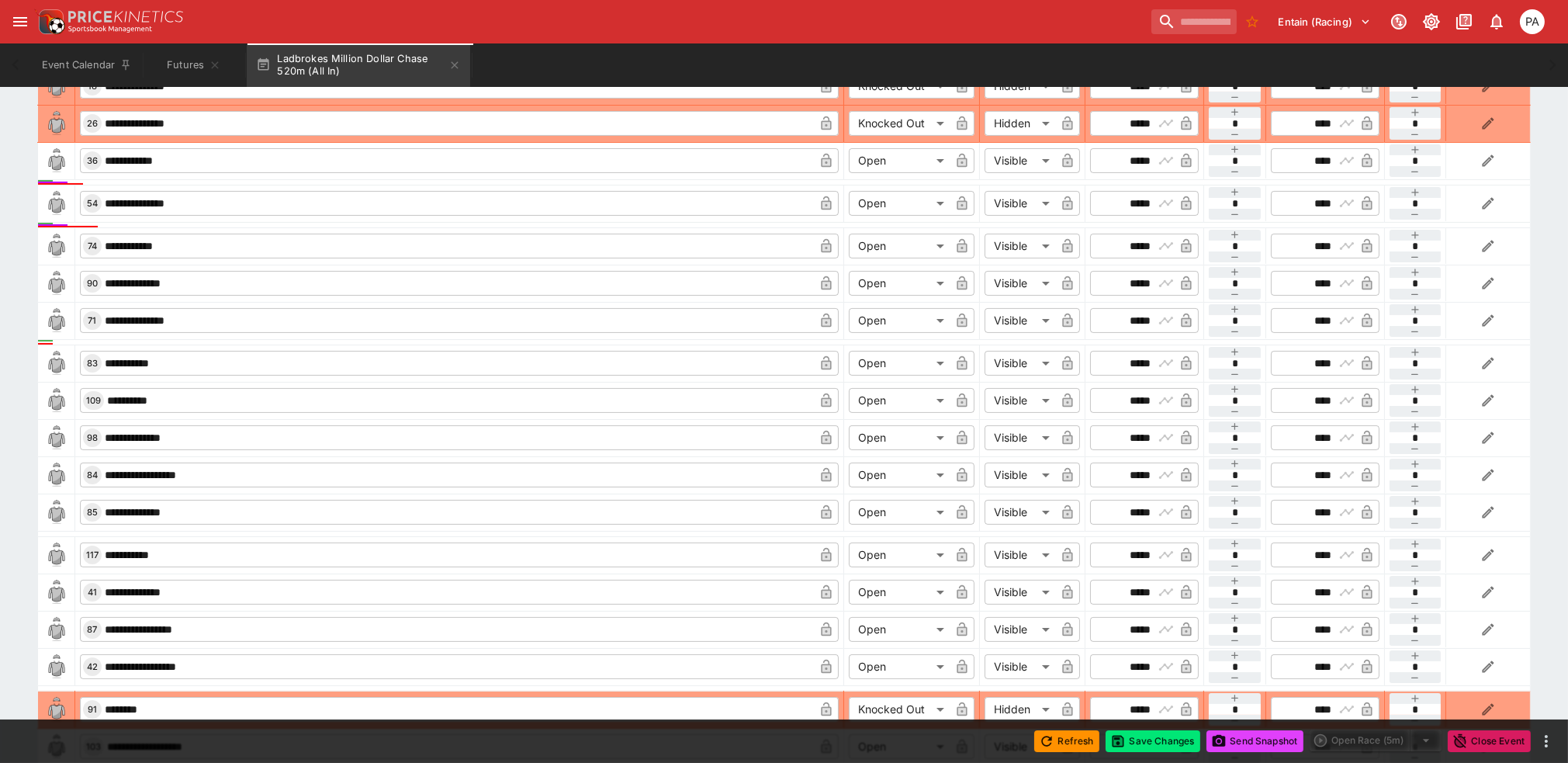
scroll to position [192, 0]
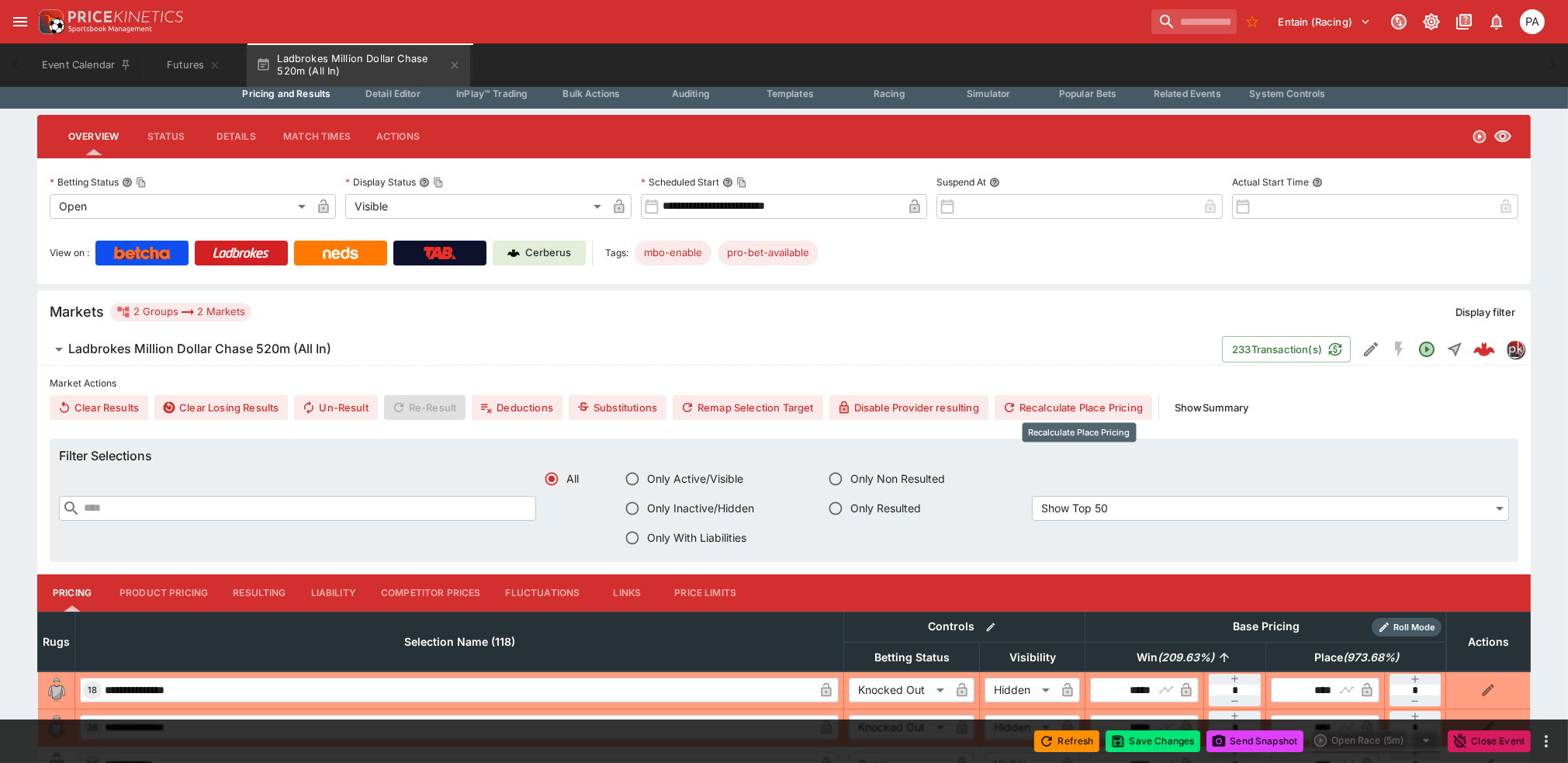
click at [717, 406] on button "Recalculate Place Pricing" at bounding box center [1073, 408] width 158 height 25
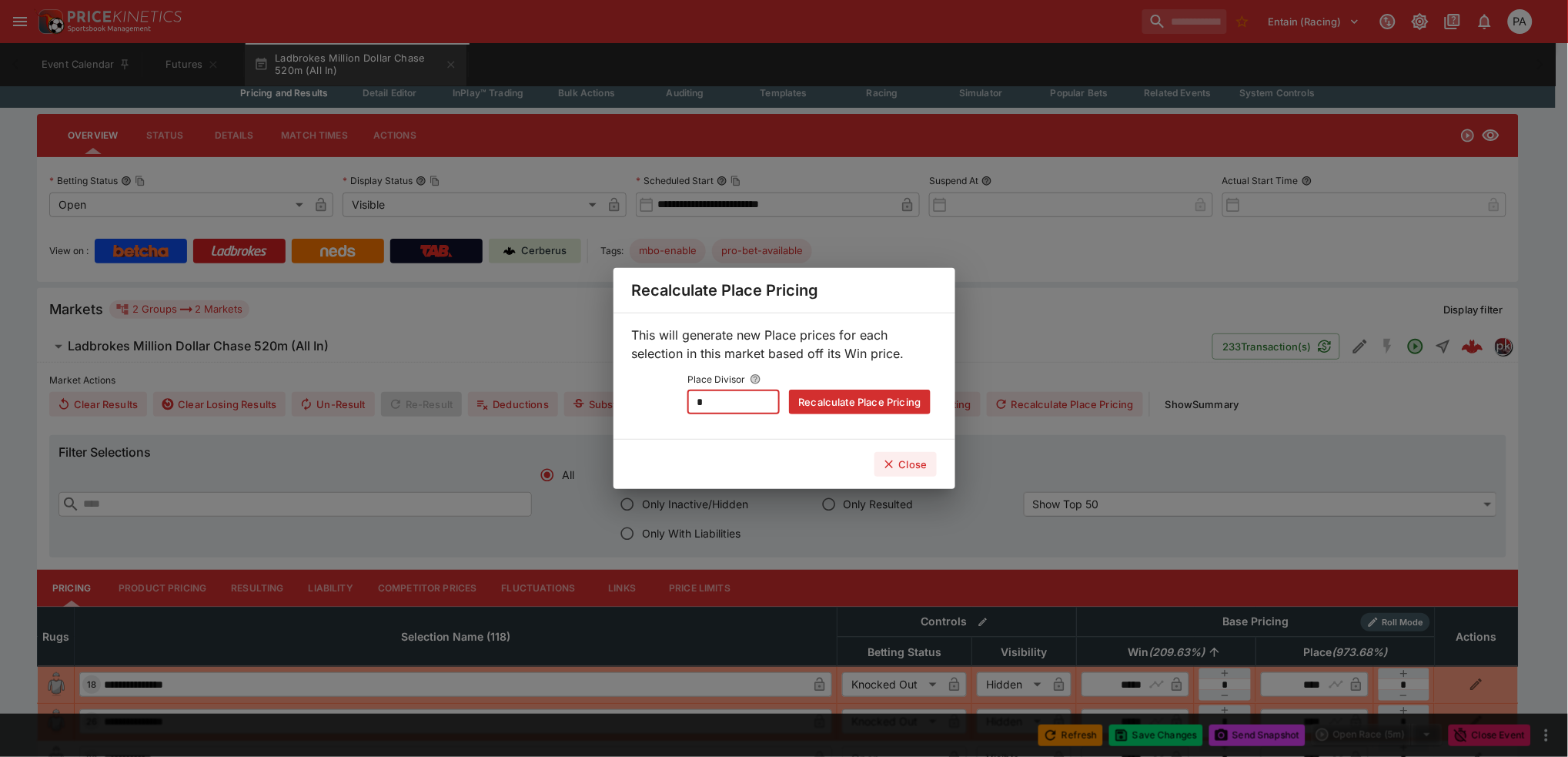
drag, startPoint x: 722, startPoint y: 404, endPoint x: 680, endPoint y: 403, distance: 42.0
click at [680, 403] on div "Place Divisor * ​ Recalculate Place Pricing" at bounding box center [784, 392] width 292 height 46
type input "*"
click at [711, 399] on button "Recalculate Place Pricing" at bounding box center [859, 402] width 141 height 25
click at [711, 468] on button "Close" at bounding box center [906, 464] width 63 height 25
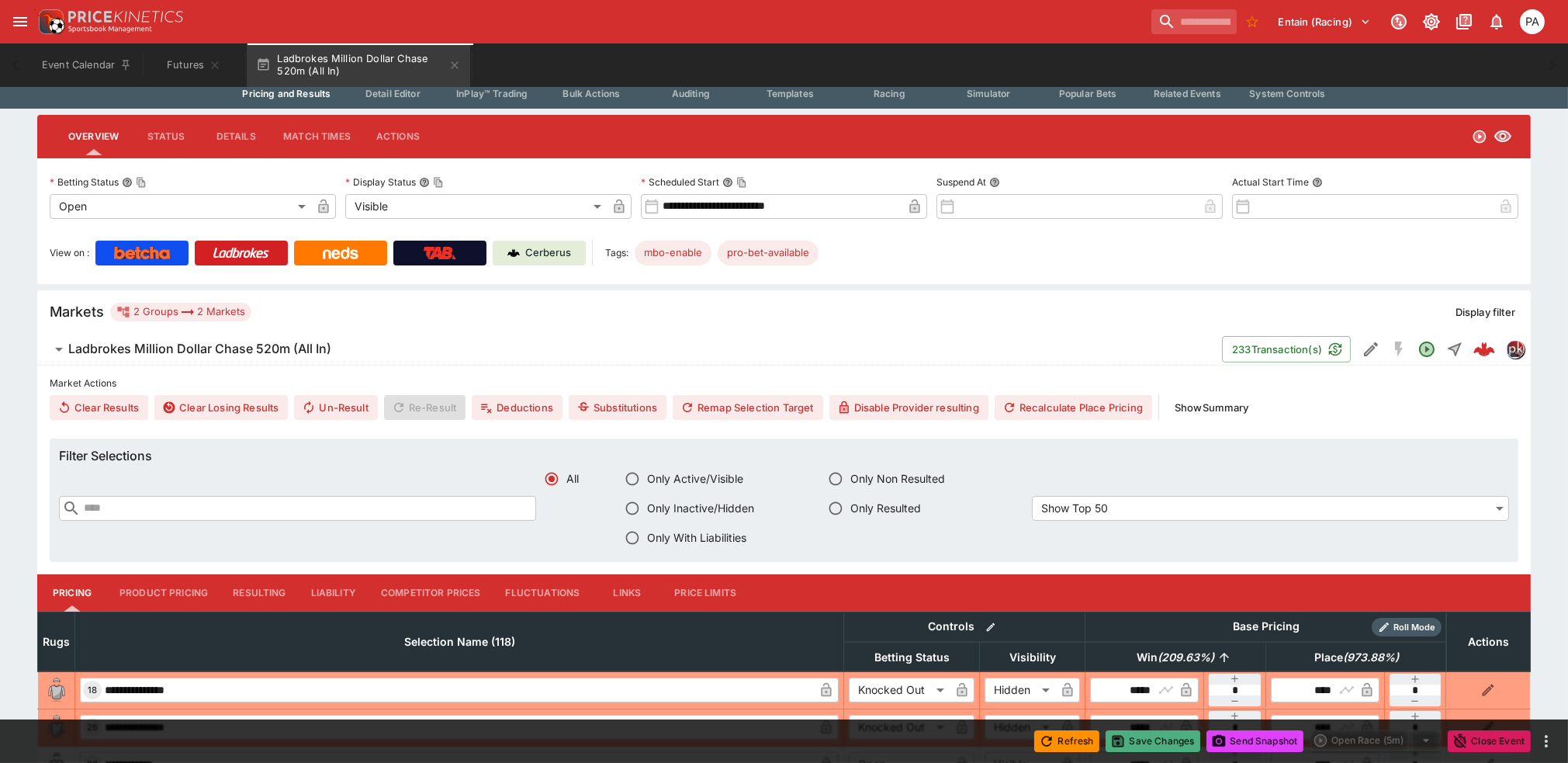
click at [717, 745] on button "Save Changes" at bounding box center [1153, 741] width 95 height 21
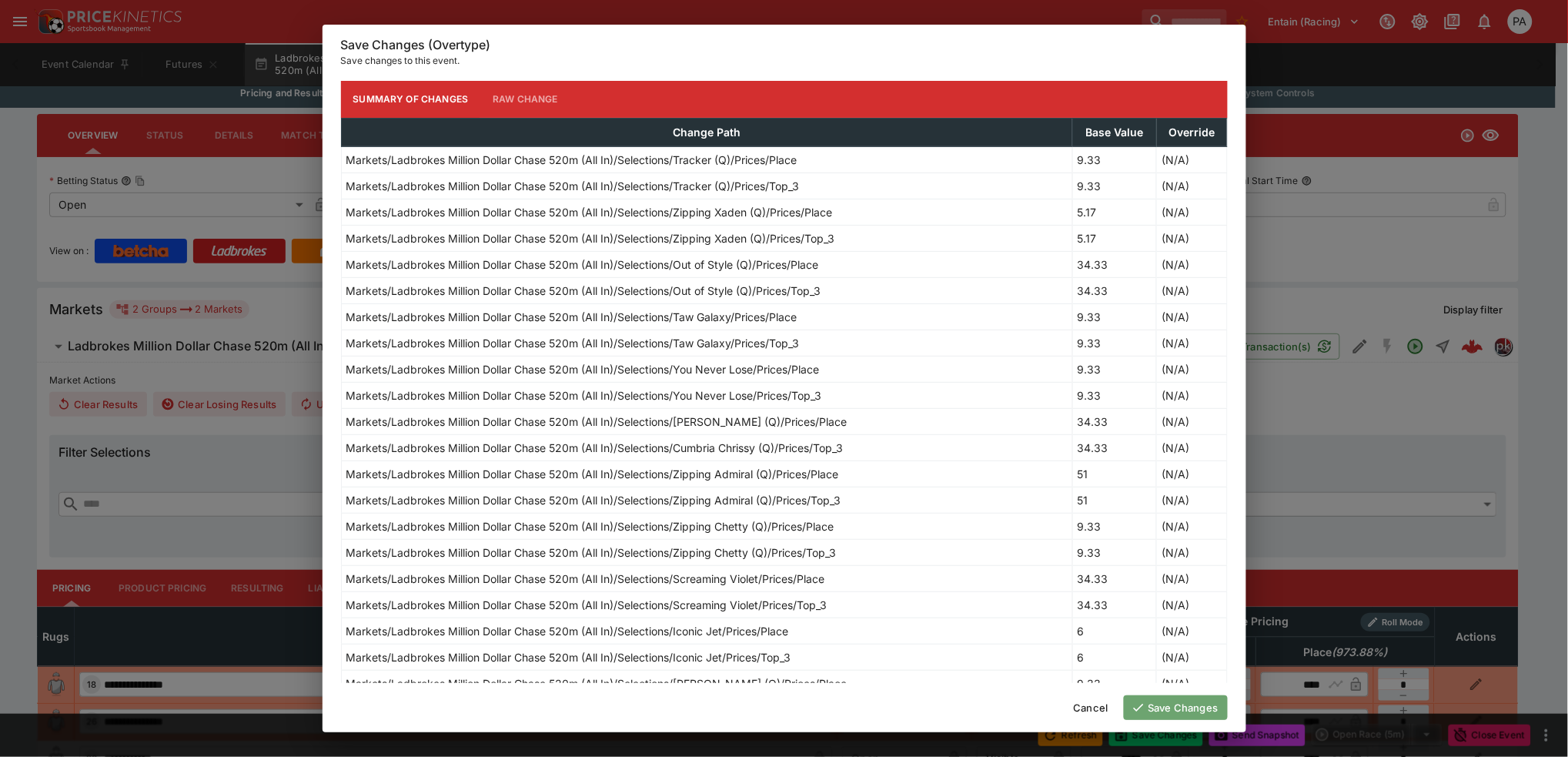
click at [711, 705] on button "Save Changes" at bounding box center [1176, 707] width 104 height 25
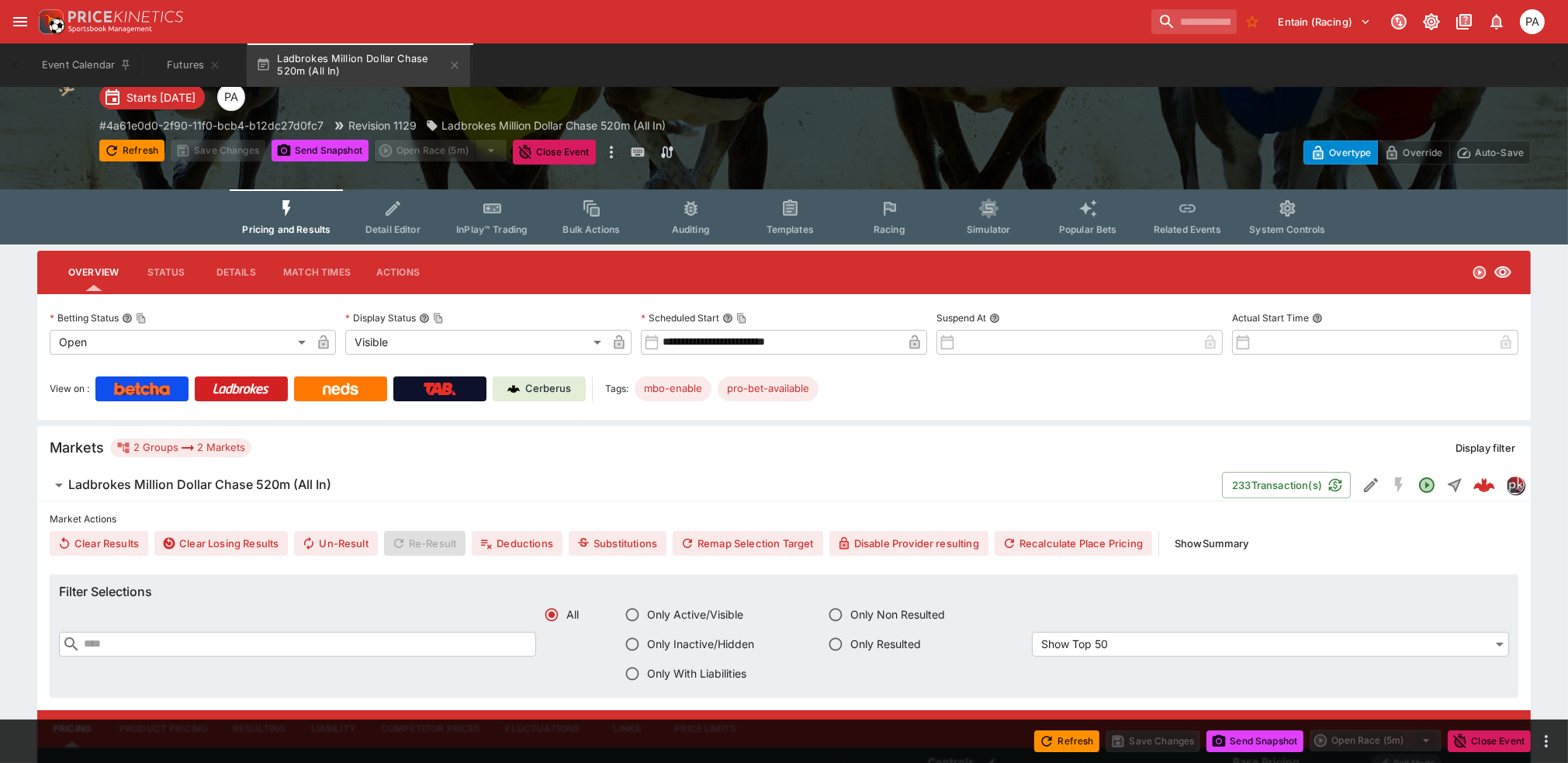
scroll to position [0, 0]
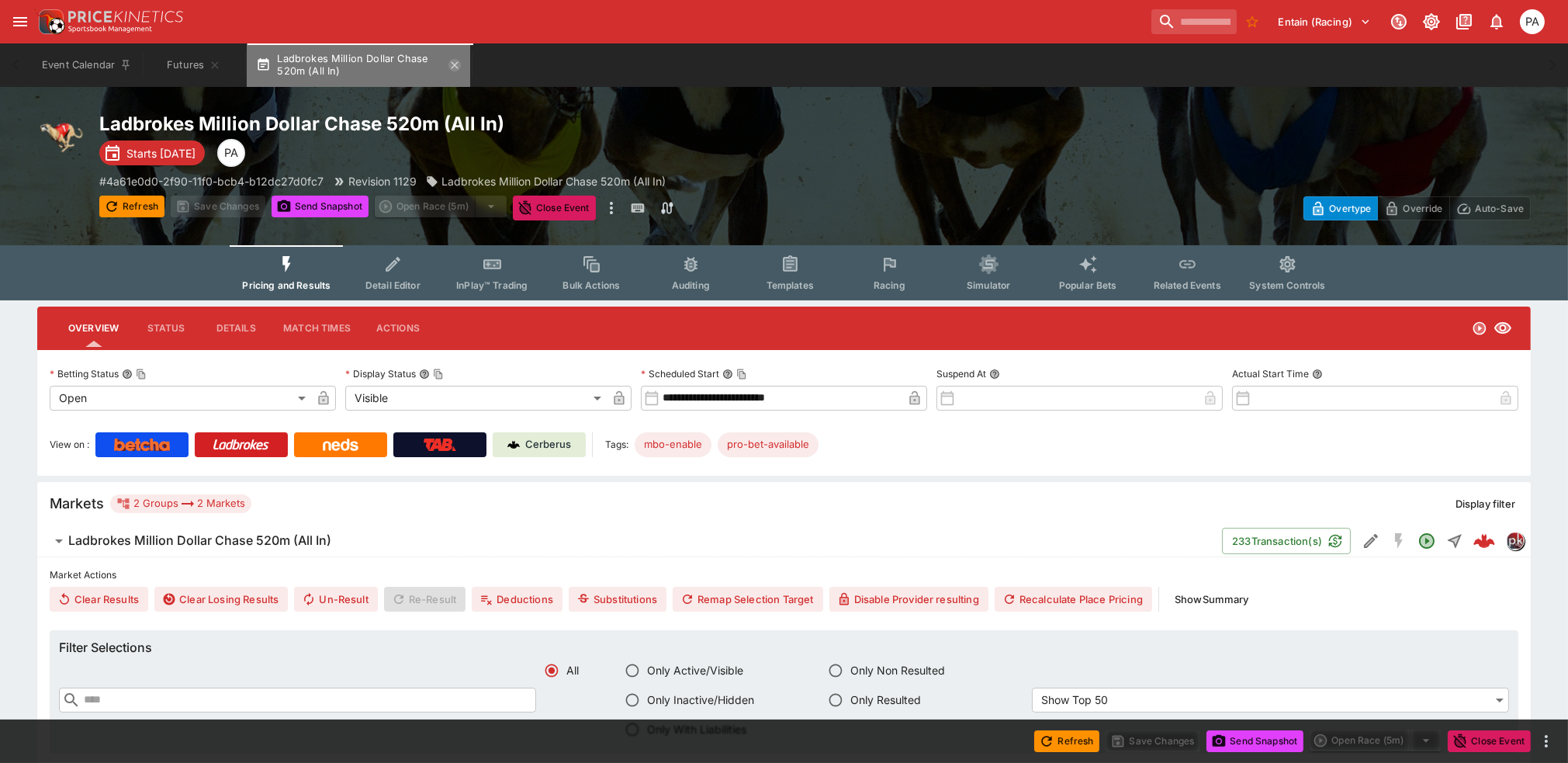
click at [453, 60] on icon "button" at bounding box center [454, 65] width 13 height 13
